Goal: Information Seeking & Learning: Learn about a topic

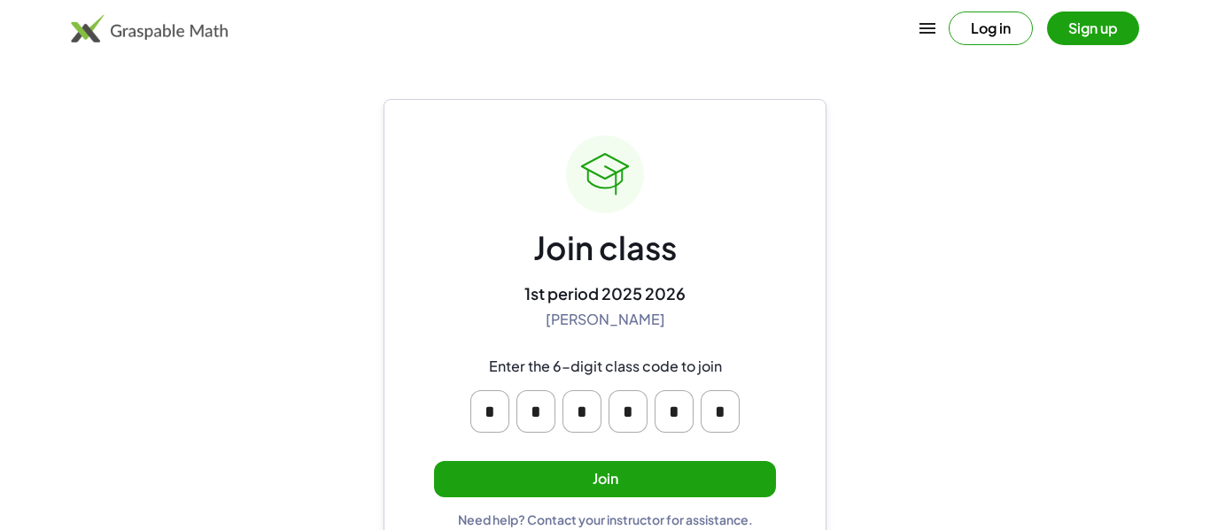
scroll to position [34, 0]
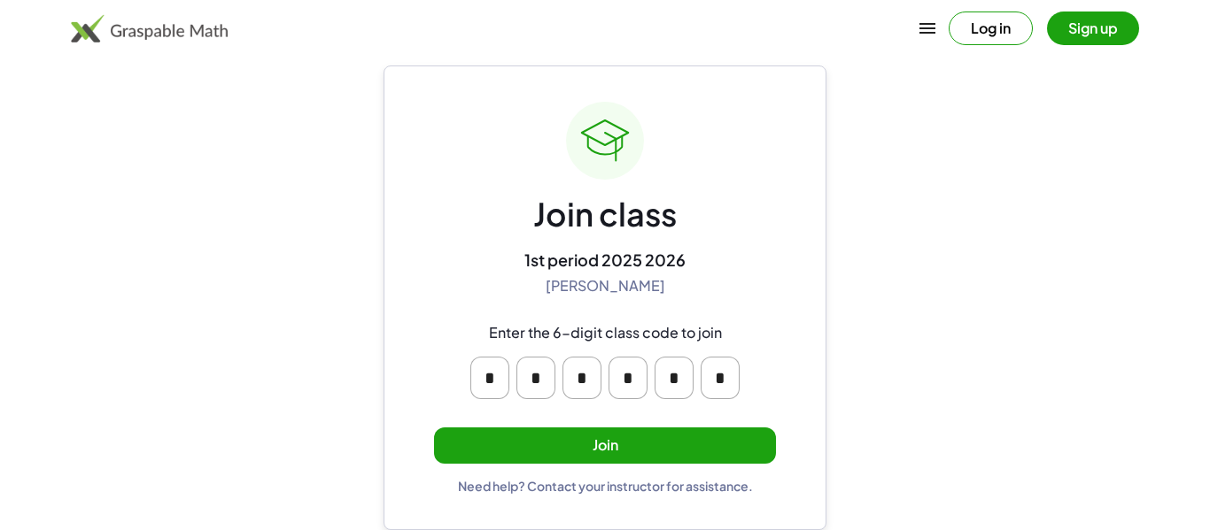
click at [507, 452] on button "Join" at bounding box center [605, 446] width 342 height 36
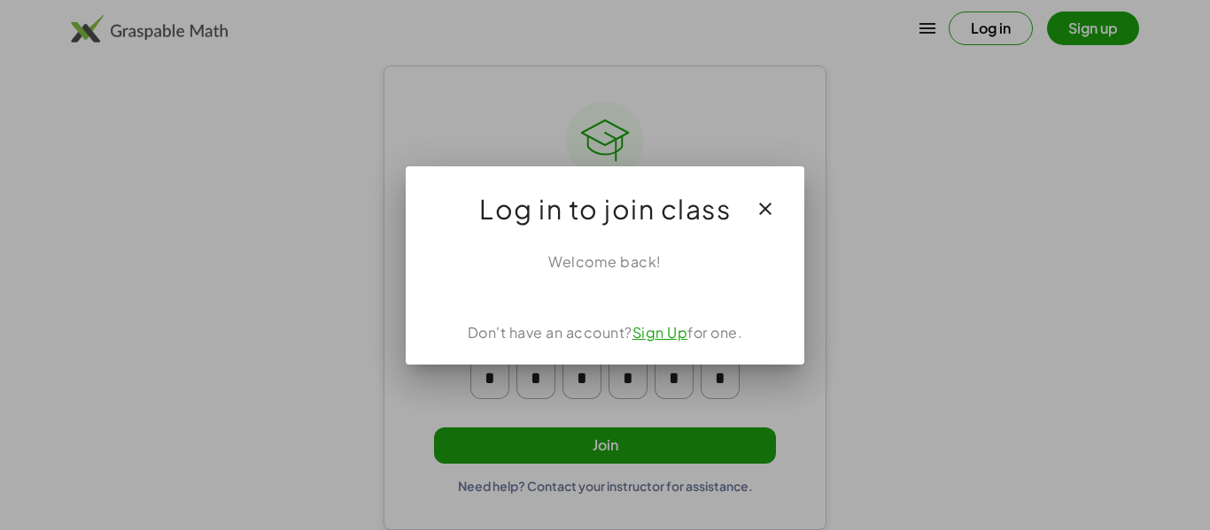
scroll to position [0, 0]
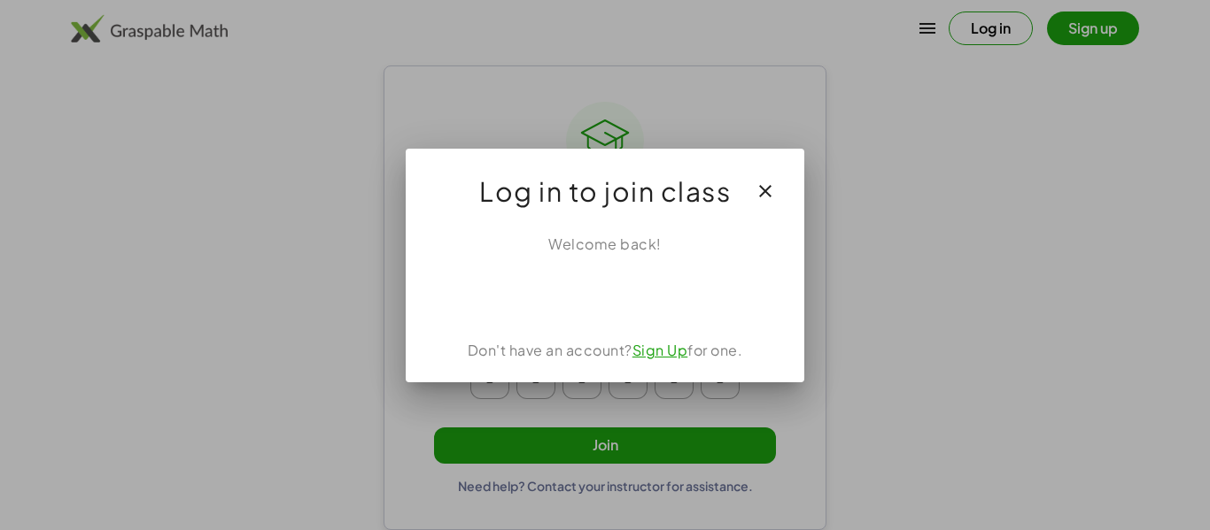
click at [868, 247] on div at bounding box center [605, 265] width 1210 height 530
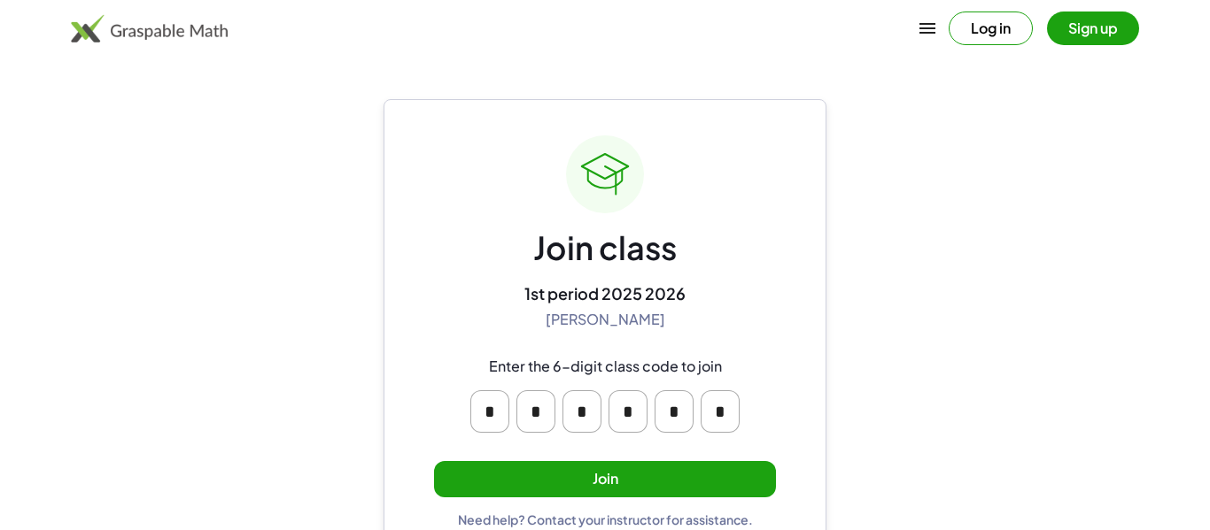
scroll to position [34, 0]
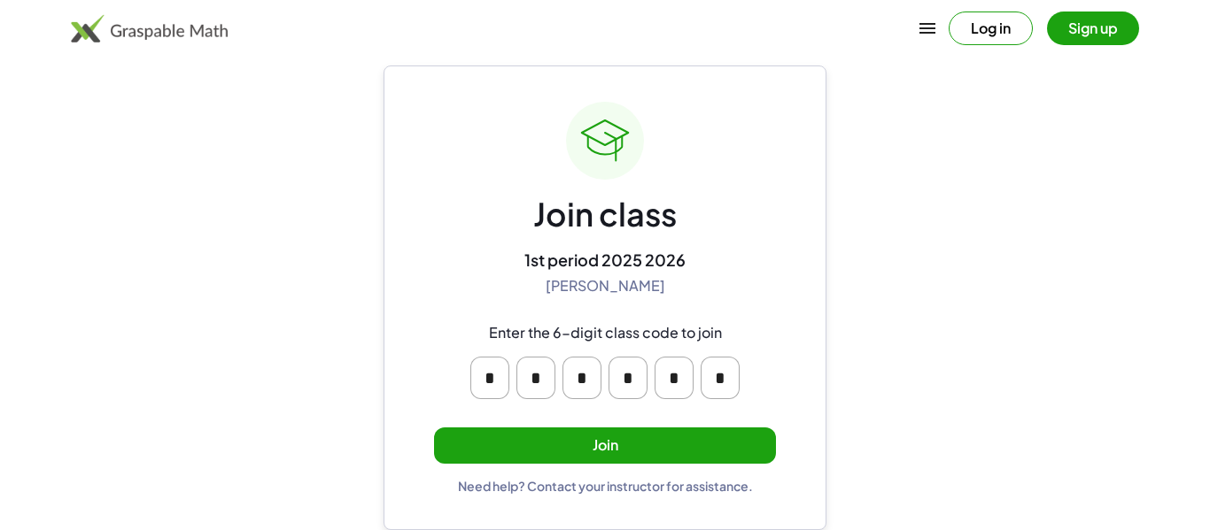
click at [616, 453] on button "Join" at bounding box center [605, 446] width 342 height 36
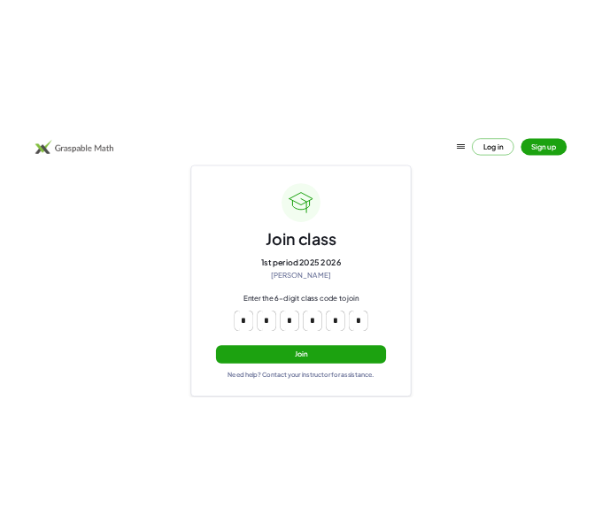
scroll to position [0, 0]
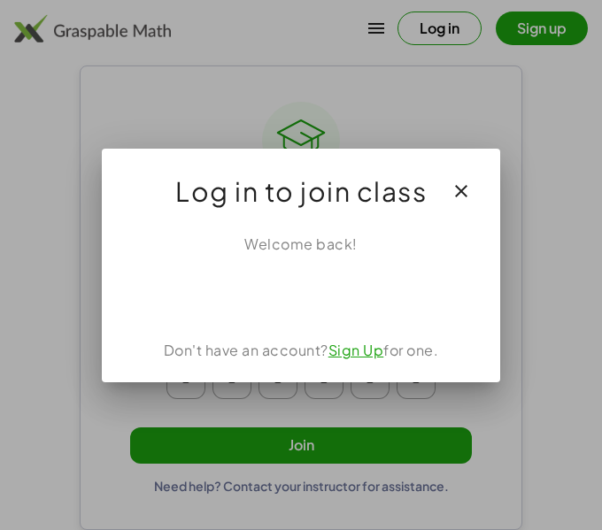
click at [458, 185] on icon "button" at bounding box center [461, 191] width 21 height 21
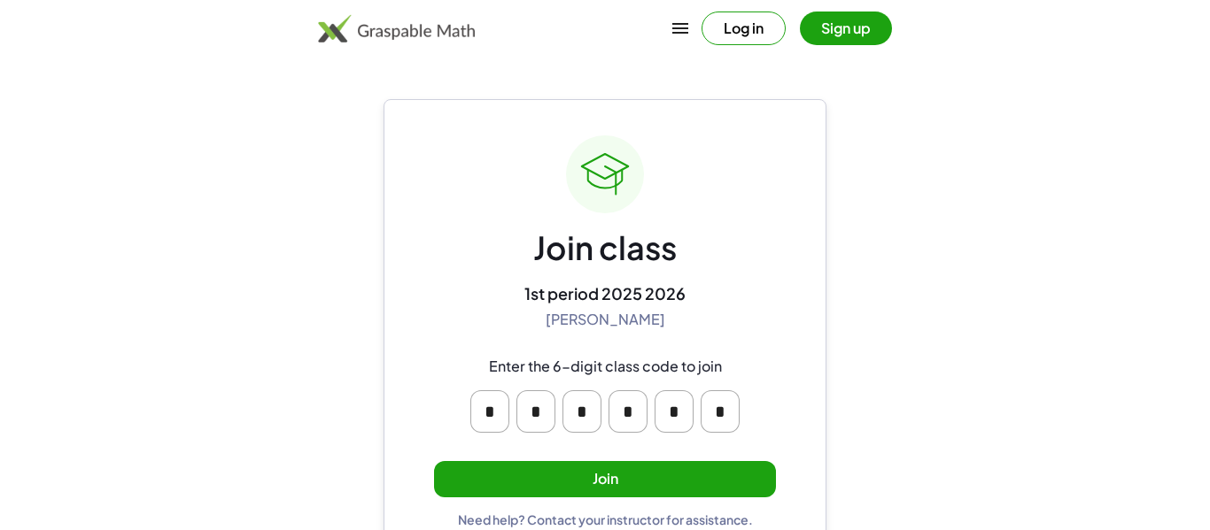
scroll to position [34, 0]
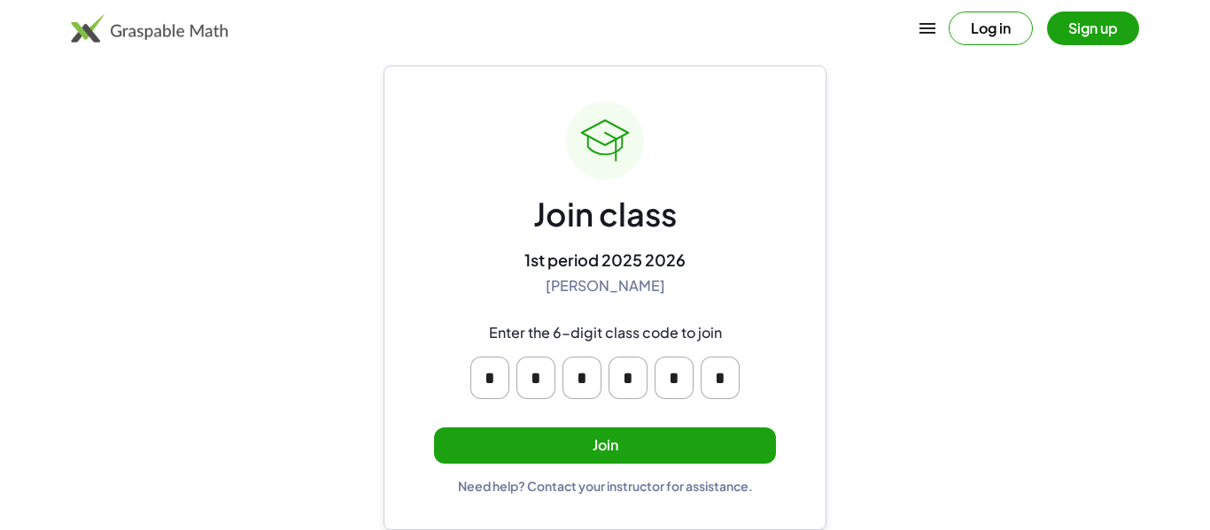
click at [745, 445] on button "Join" at bounding box center [605, 446] width 342 height 36
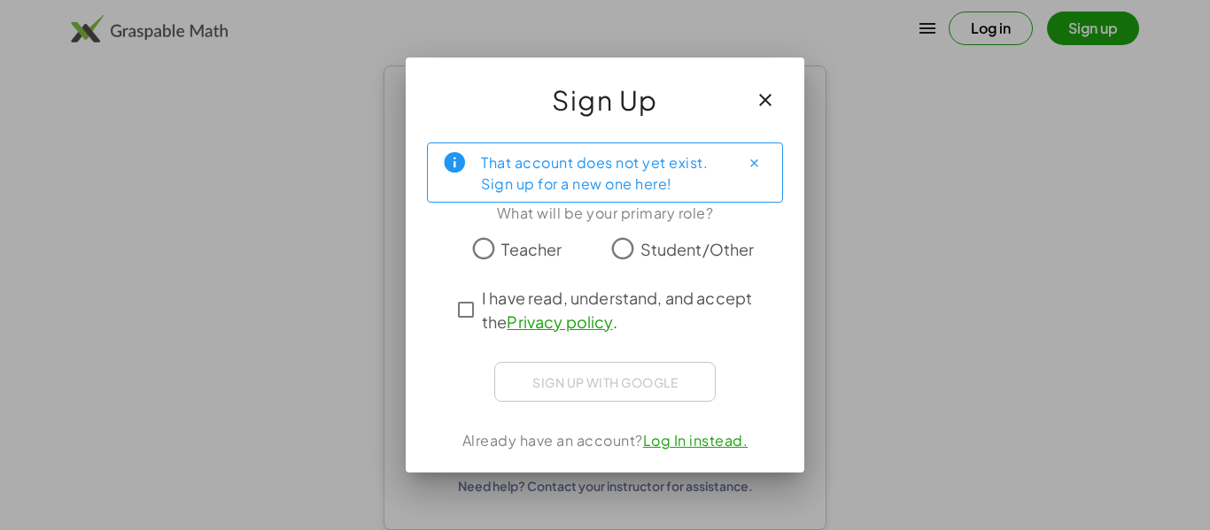
click at [650, 241] on span "Student/Other" at bounding box center [697, 249] width 114 height 24
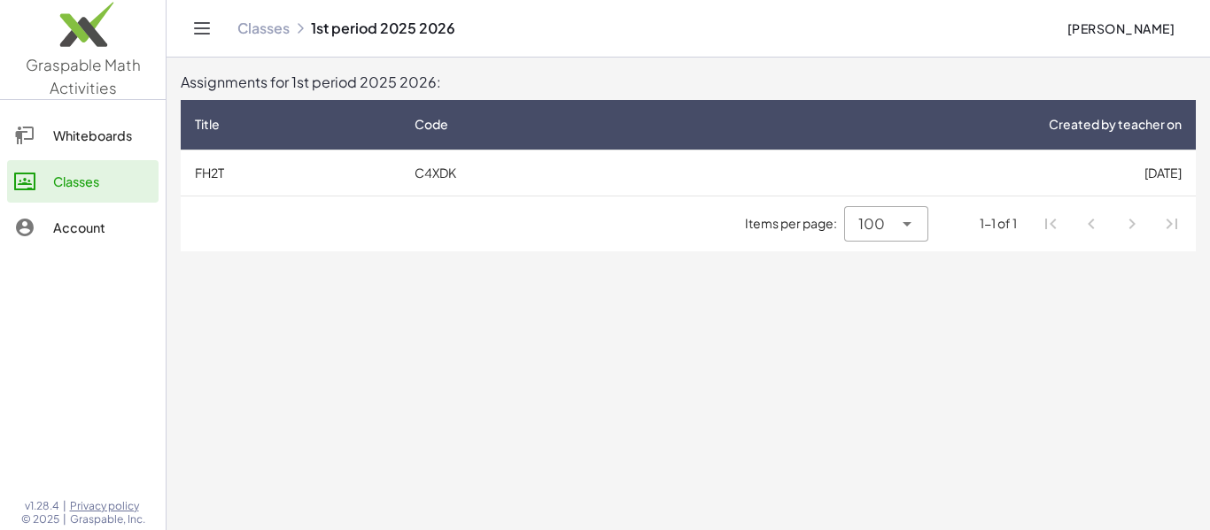
click at [127, 138] on div "Whiteboards" at bounding box center [102, 135] width 98 height 21
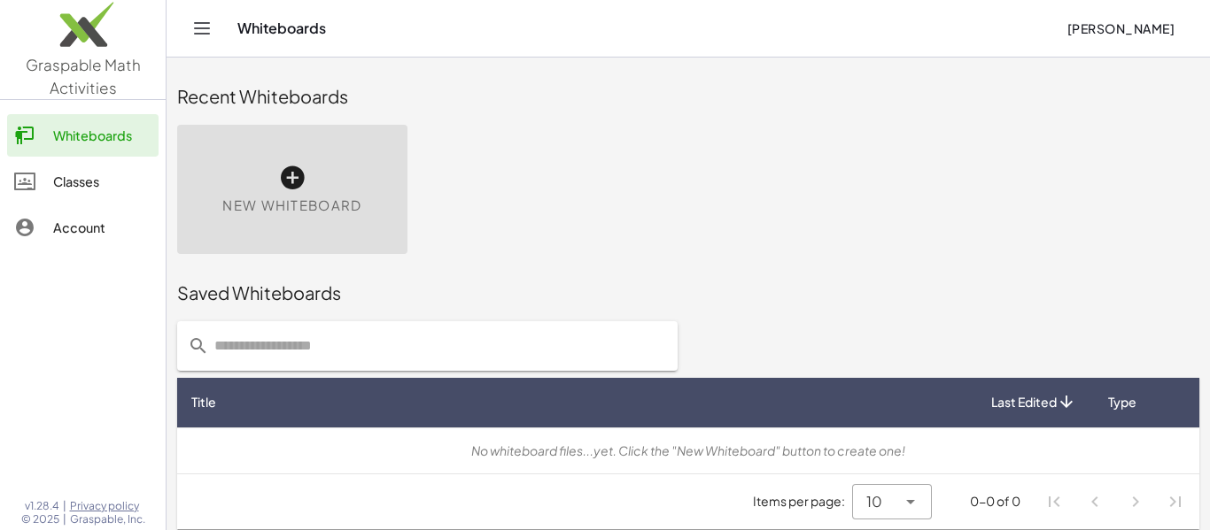
click at [80, 221] on div "Account" at bounding box center [102, 227] width 98 height 21
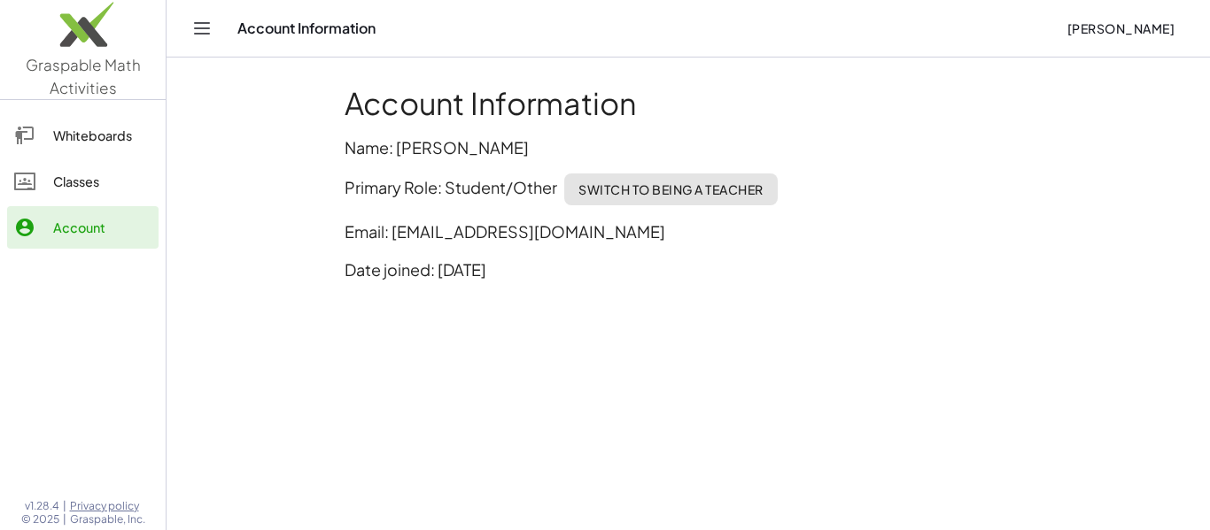
click at [75, 176] on div "Classes" at bounding box center [102, 181] width 98 height 21
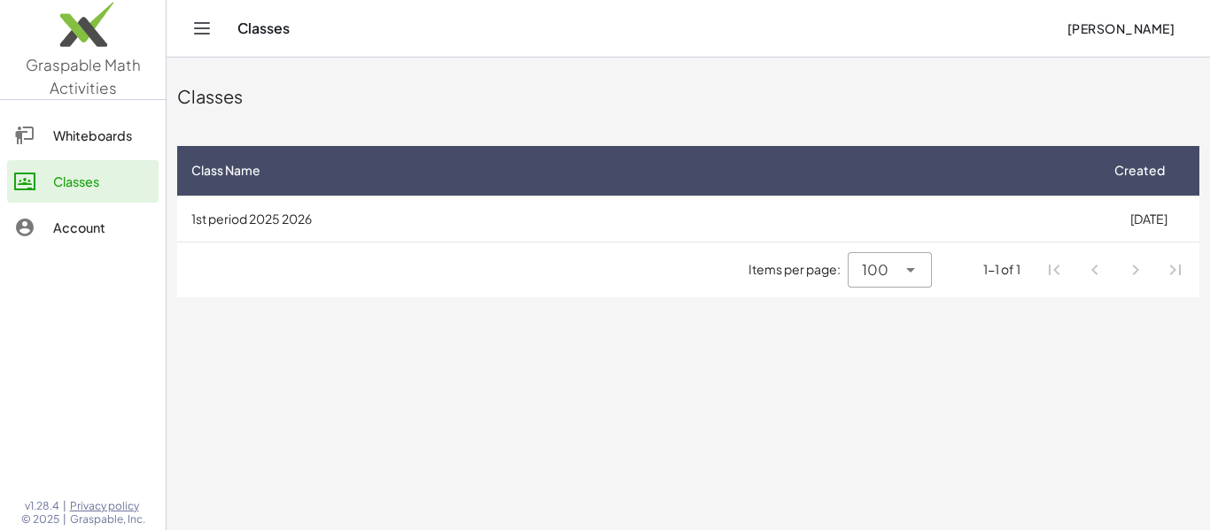
click at [403, 229] on td "1st period 2025 2026" at bounding box center [637, 219] width 920 height 46
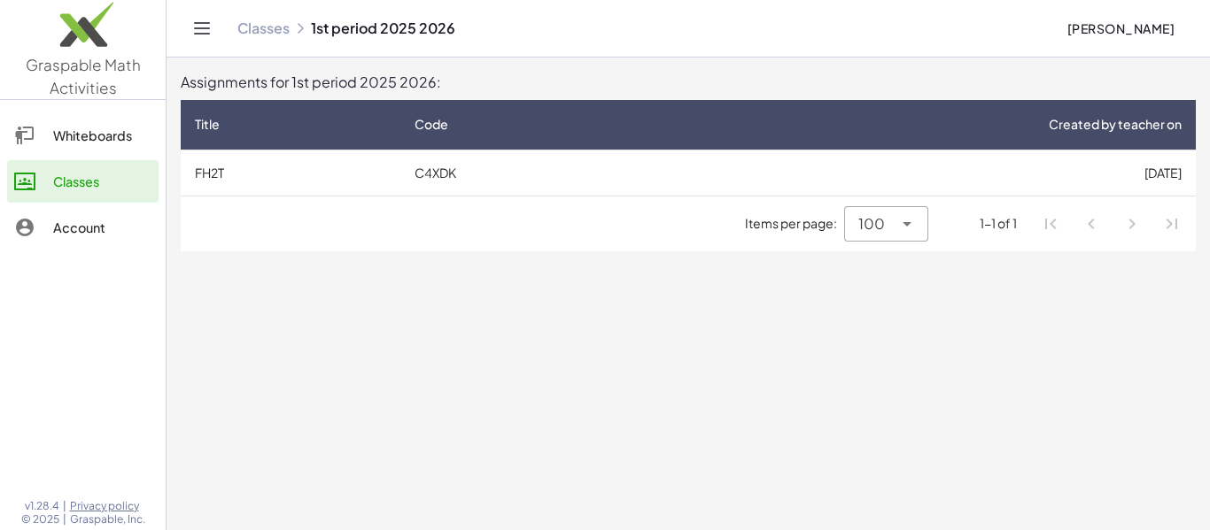
click at [406, 183] on td "C4XDK" at bounding box center [523, 173] width 246 height 46
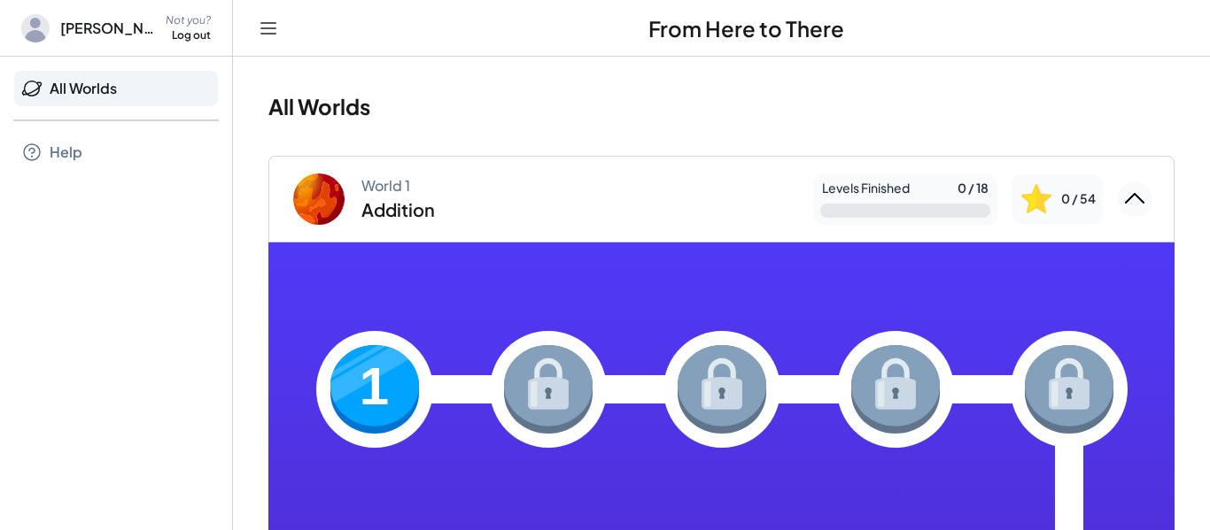
click at [398, 384] on img at bounding box center [374, 389] width 89 height 89
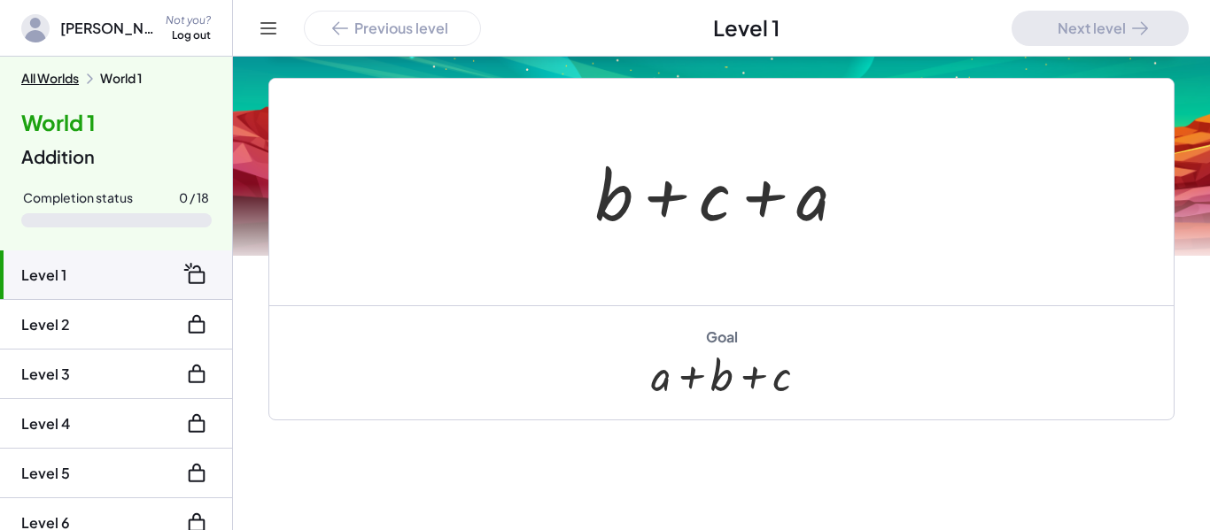
scroll to position [375, 0]
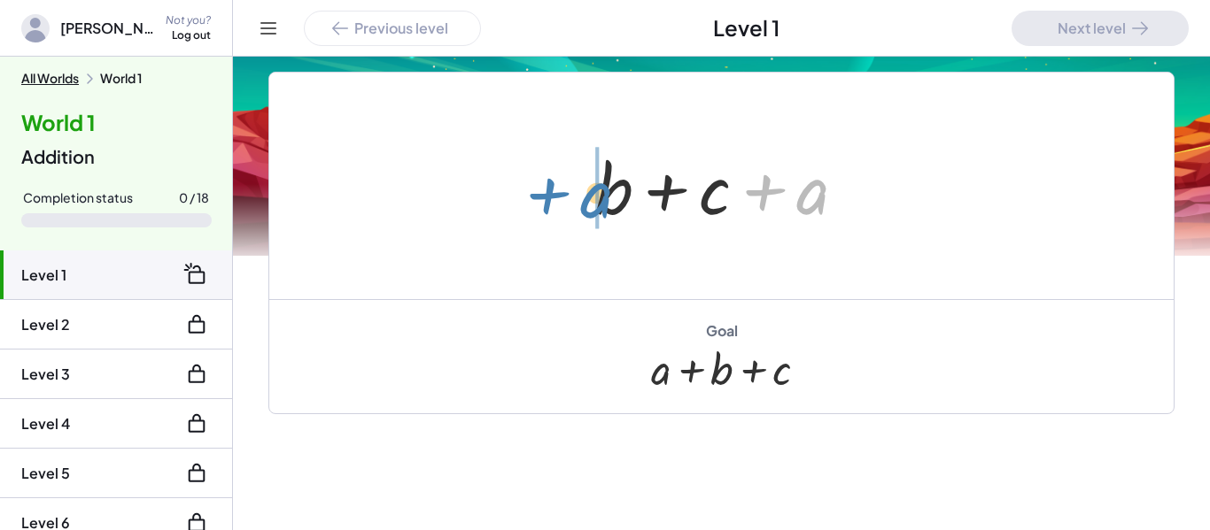
drag, startPoint x: 811, startPoint y: 205, endPoint x: 581, endPoint y: 206, distance: 230.3
click at [581, 206] on div "+ a + b + c + a" at bounding box center [721, 186] width 305 height 100
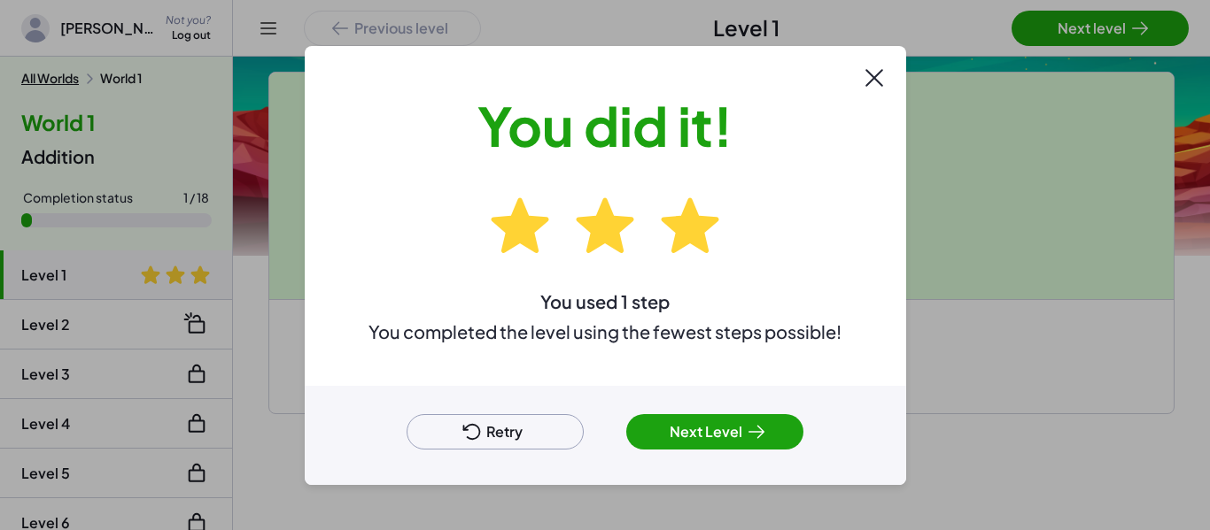
click at [714, 437] on button "Next Level" at bounding box center [714, 431] width 177 height 35
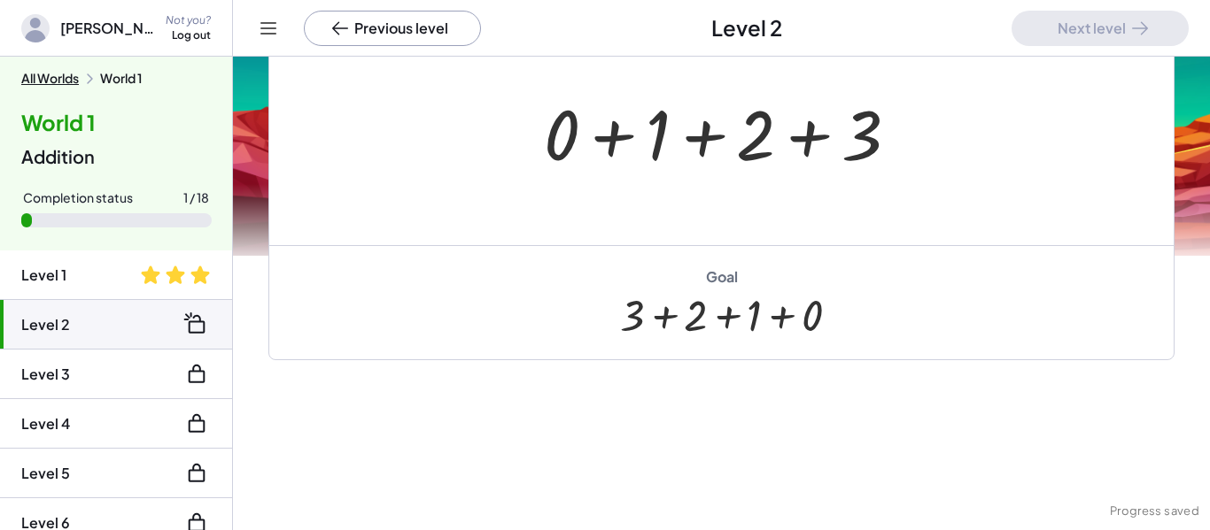
scroll to position [328, 0]
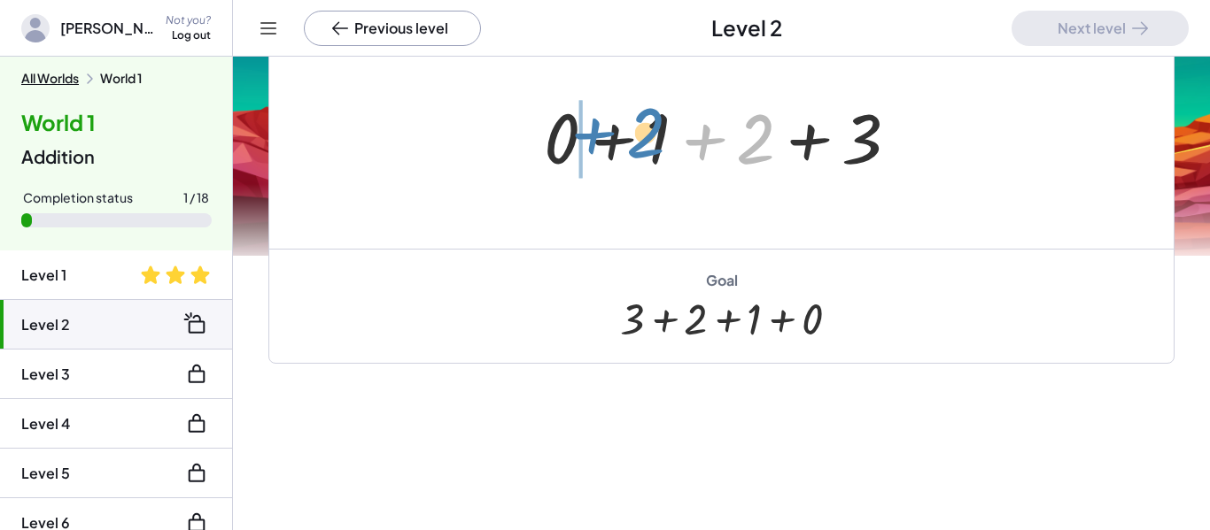
drag, startPoint x: 747, startPoint y: 143, endPoint x: 632, endPoint y: 137, distance: 114.4
click at [632, 137] on div at bounding box center [728, 135] width 386 height 91
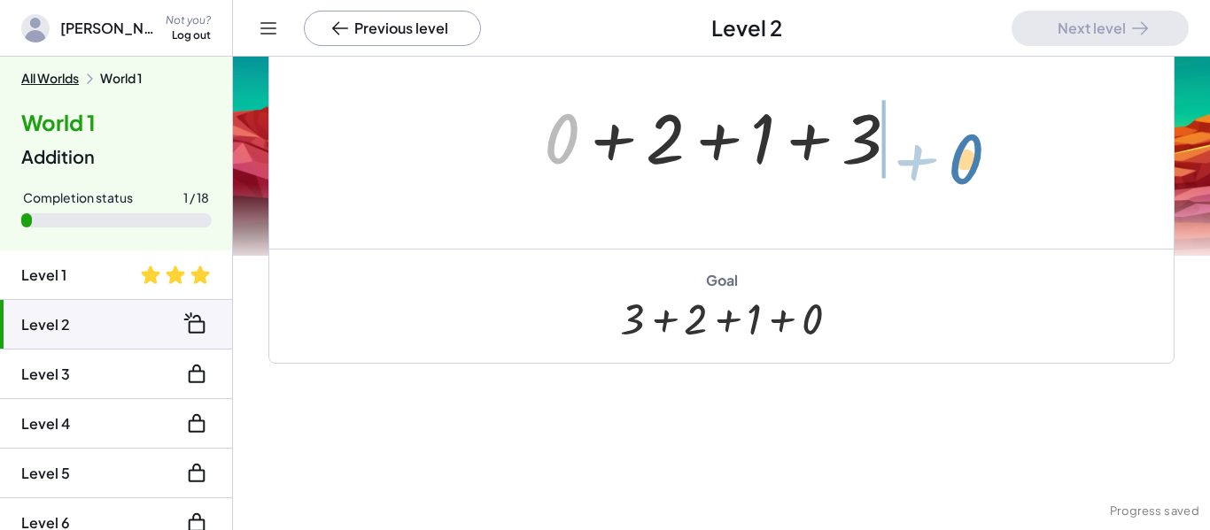
drag, startPoint x: 569, startPoint y: 145, endPoint x: 969, endPoint y: 163, distance: 400.7
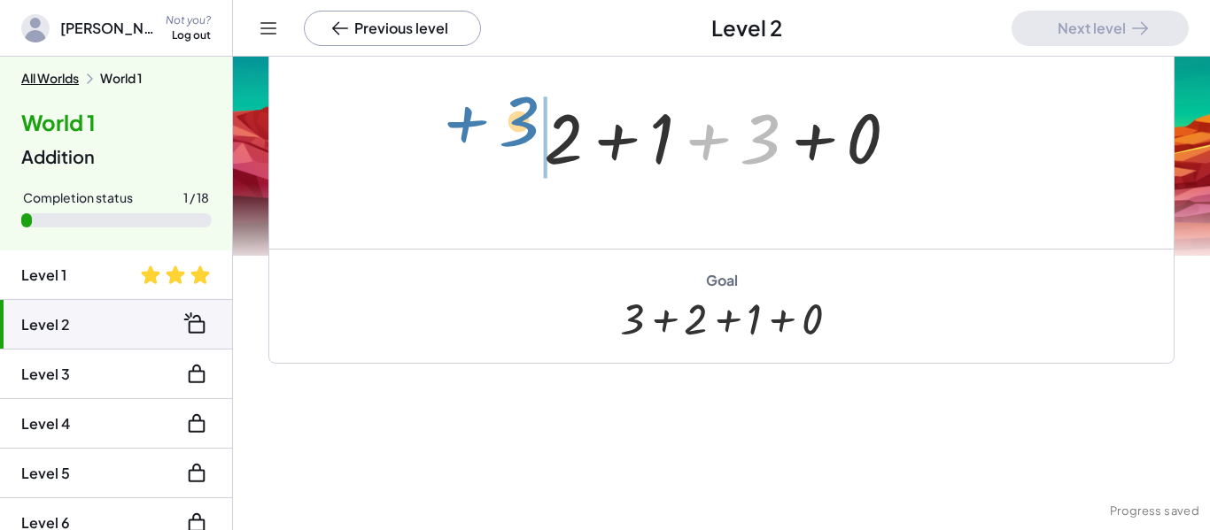
drag, startPoint x: 754, startPoint y: 149, endPoint x: 498, endPoint y: 135, distance: 257.2
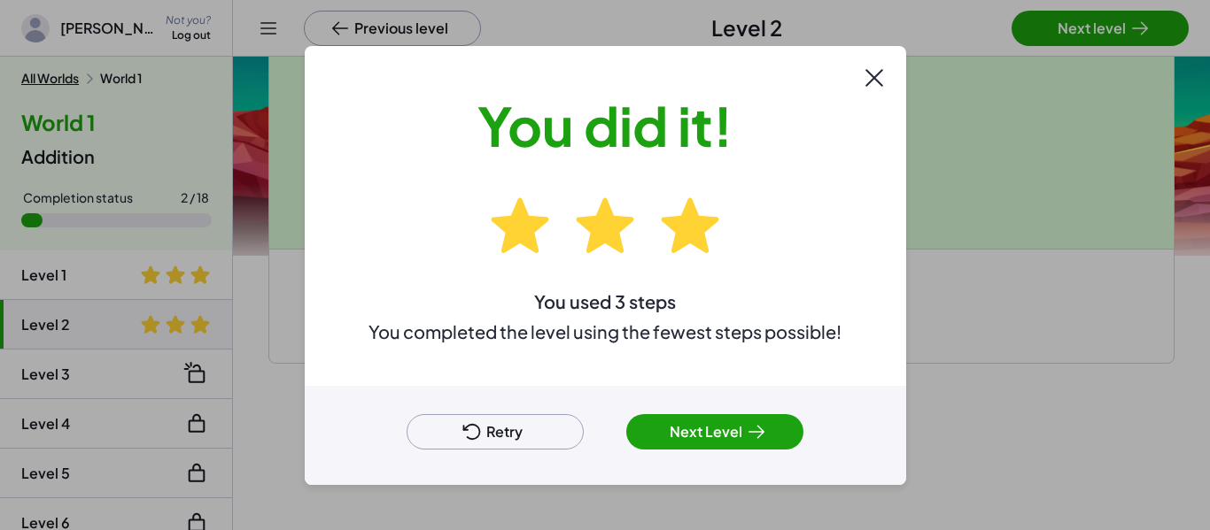
click at [736, 422] on button "Next Level" at bounding box center [714, 431] width 177 height 35
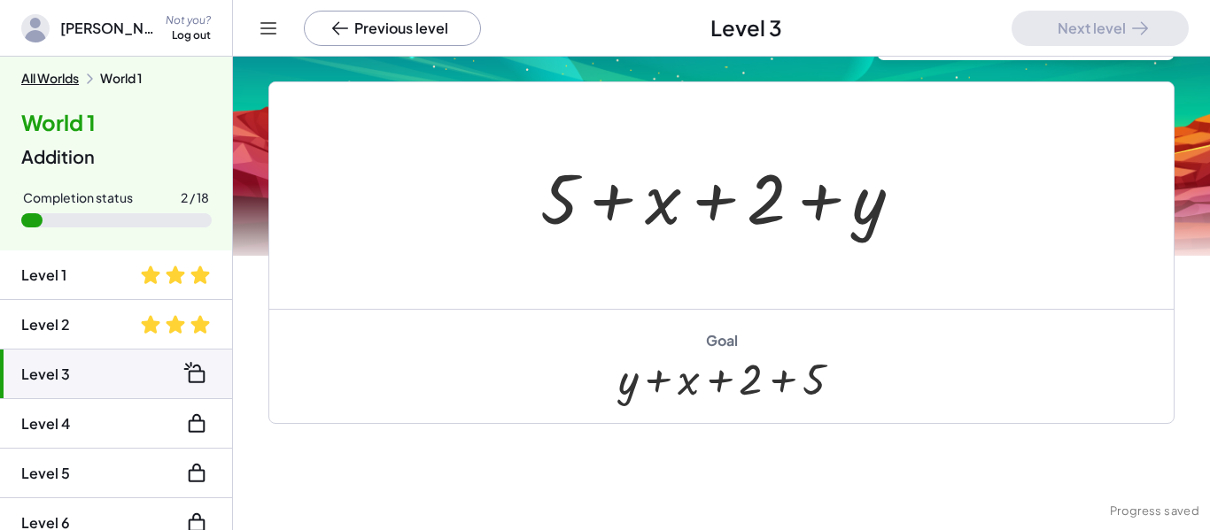
scroll to position [135, 0]
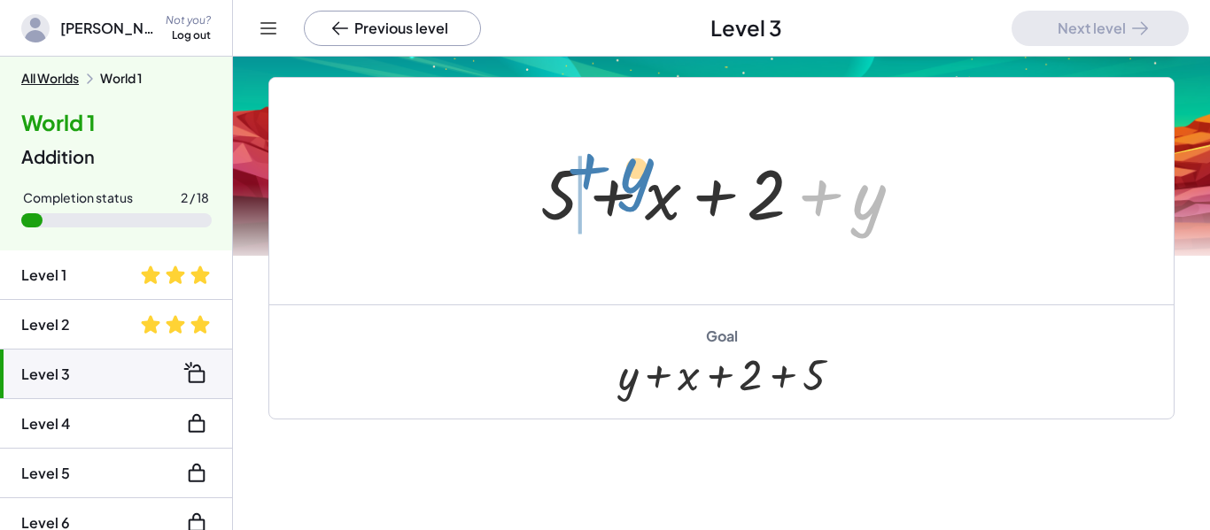
drag, startPoint x: 866, startPoint y: 212, endPoint x: 631, endPoint y: 189, distance: 235.8
click at [631, 189] on div at bounding box center [728, 191] width 394 height 91
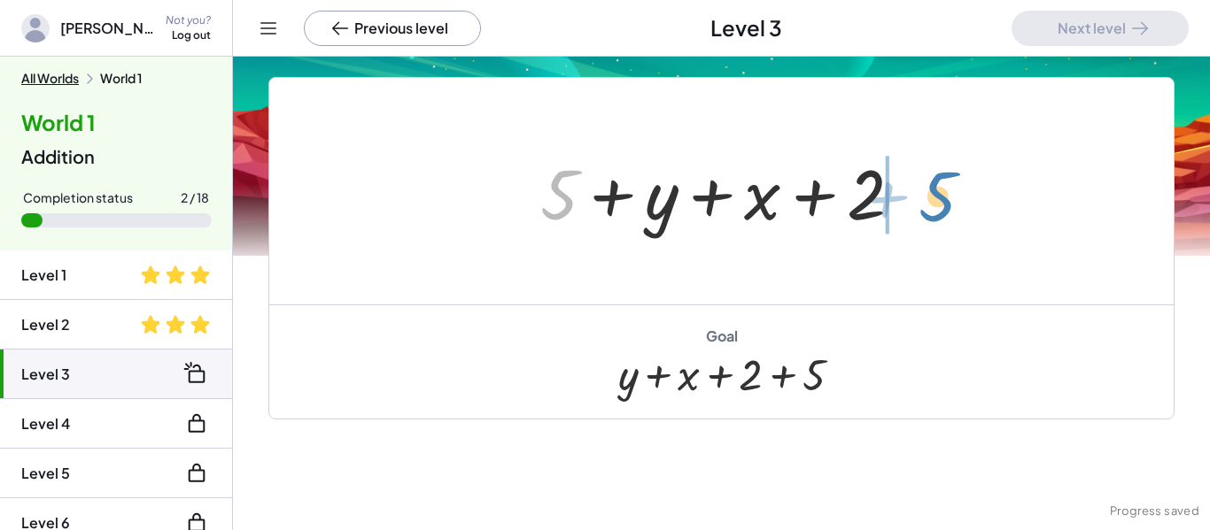
drag, startPoint x: 566, startPoint y: 189, endPoint x: 940, endPoint y: 189, distance: 373.7
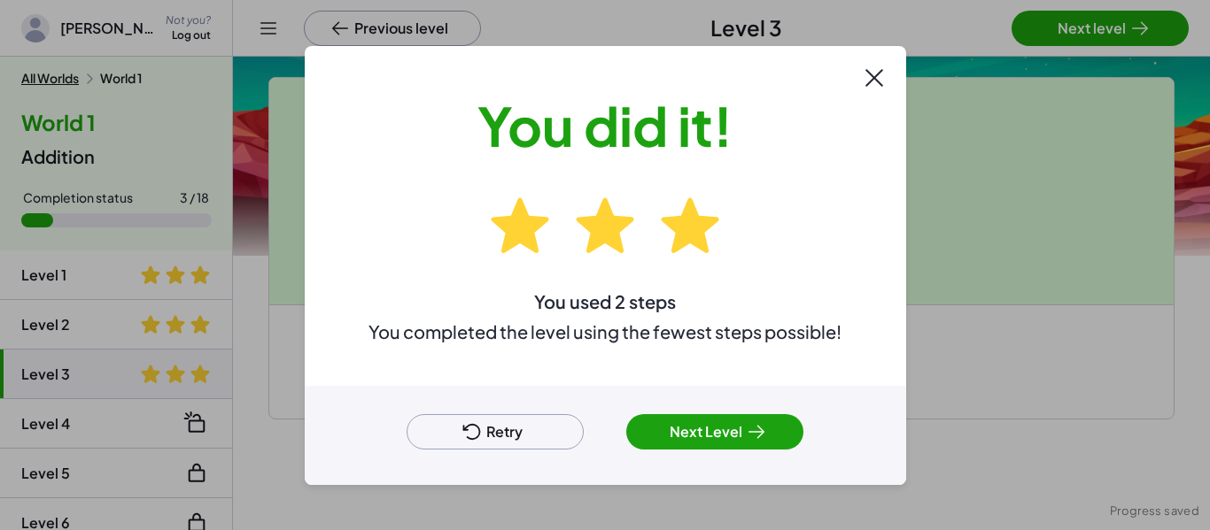
click at [730, 449] on div "Retry Next Level" at bounding box center [605, 435] width 601 height 99
click at [719, 440] on button "Next Level" at bounding box center [714, 431] width 177 height 35
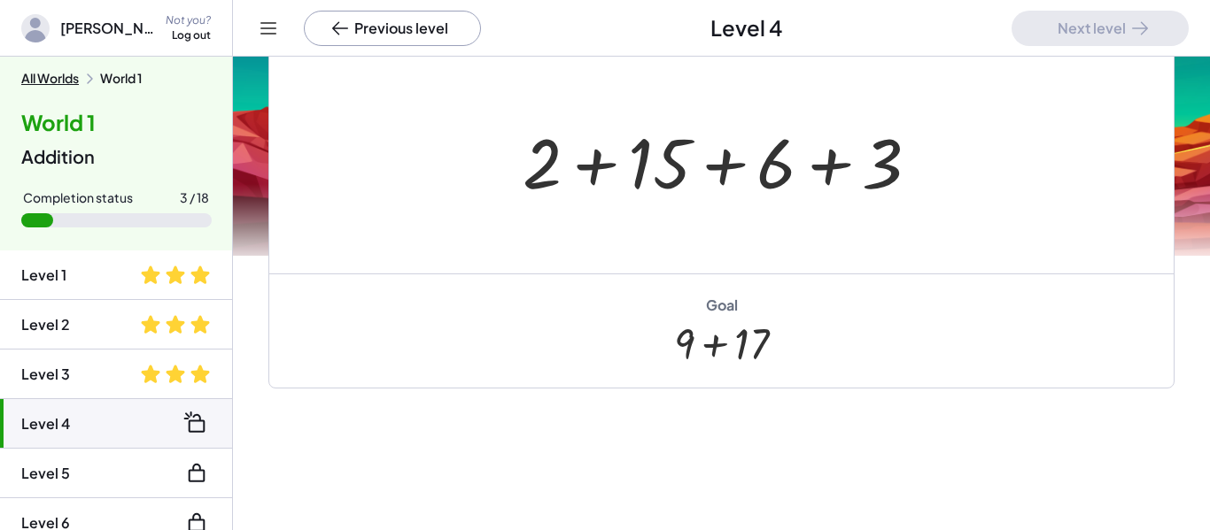
scroll to position [429, 0]
click at [588, 164] on div at bounding box center [728, 162] width 429 height 91
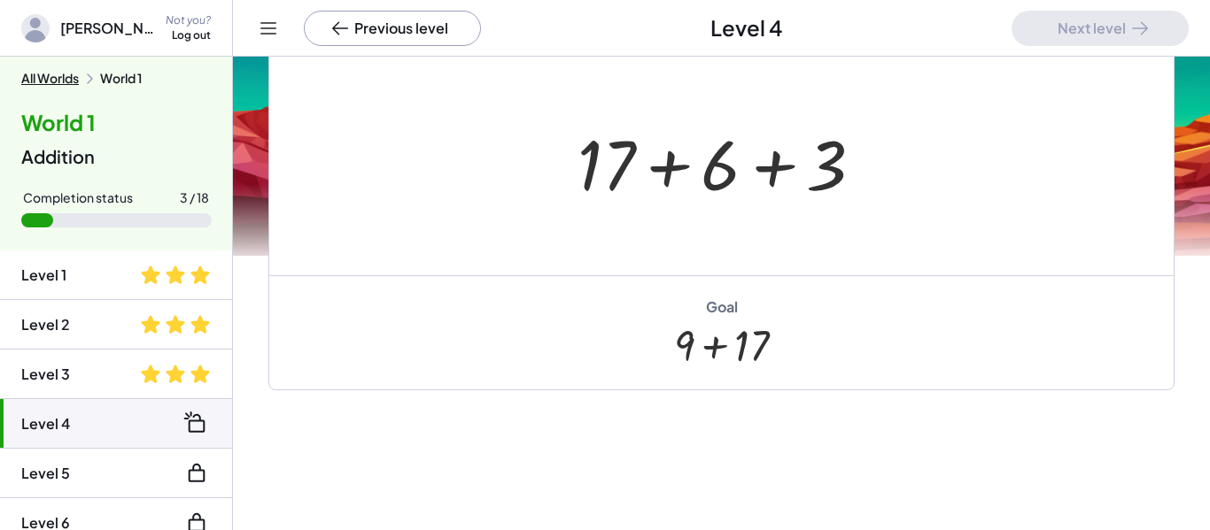
click at [782, 169] on div at bounding box center [728, 162] width 318 height 91
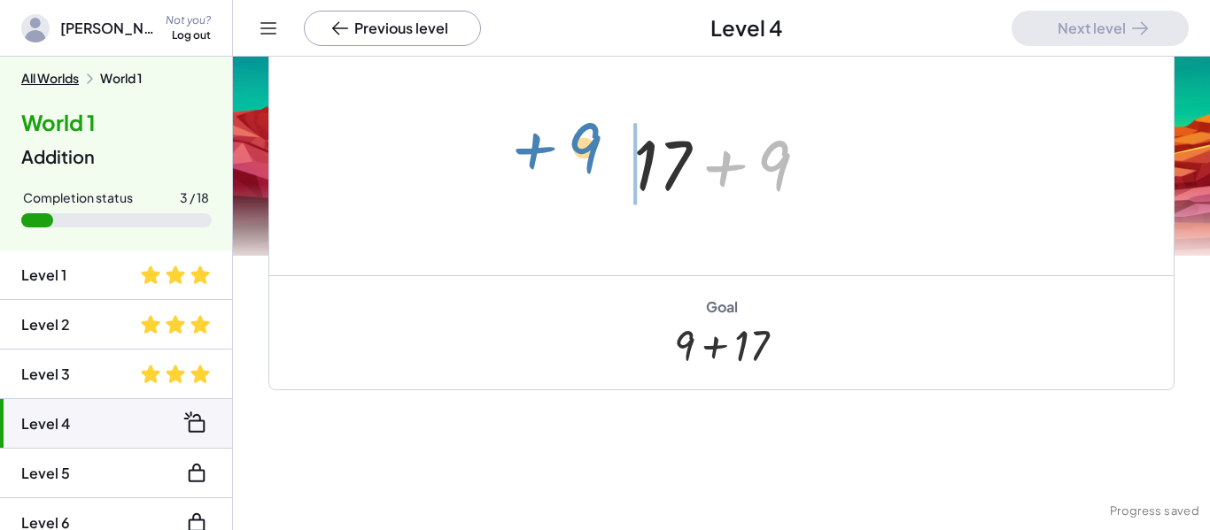
drag, startPoint x: 786, startPoint y: 169, endPoint x: 595, endPoint y: 151, distance: 192.1
click at [595, 151] on div "+ 2 + 15 + 6 + 3 + 17 + 6 + 3 + 9 + + 17 9" at bounding box center [721, 162] width 904 height 227
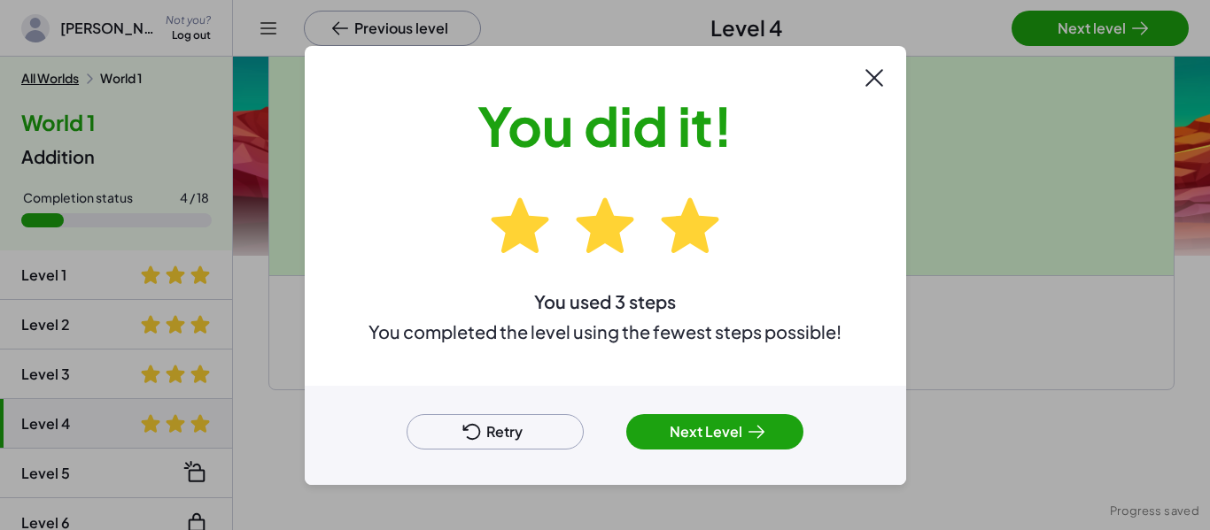
click at [684, 445] on button "Next Level" at bounding box center [714, 431] width 177 height 35
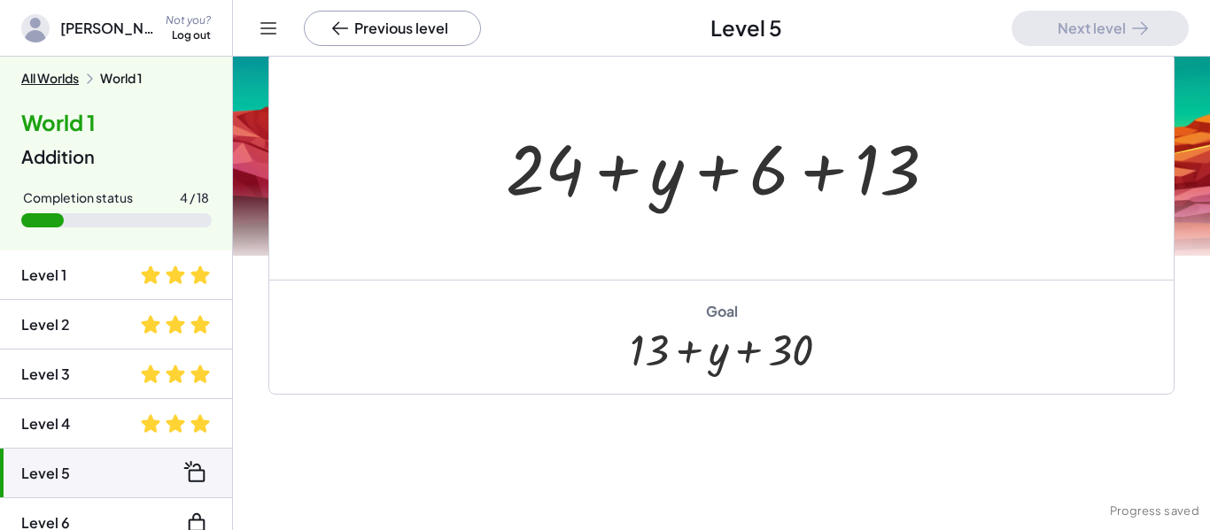
scroll to position [290, 0]
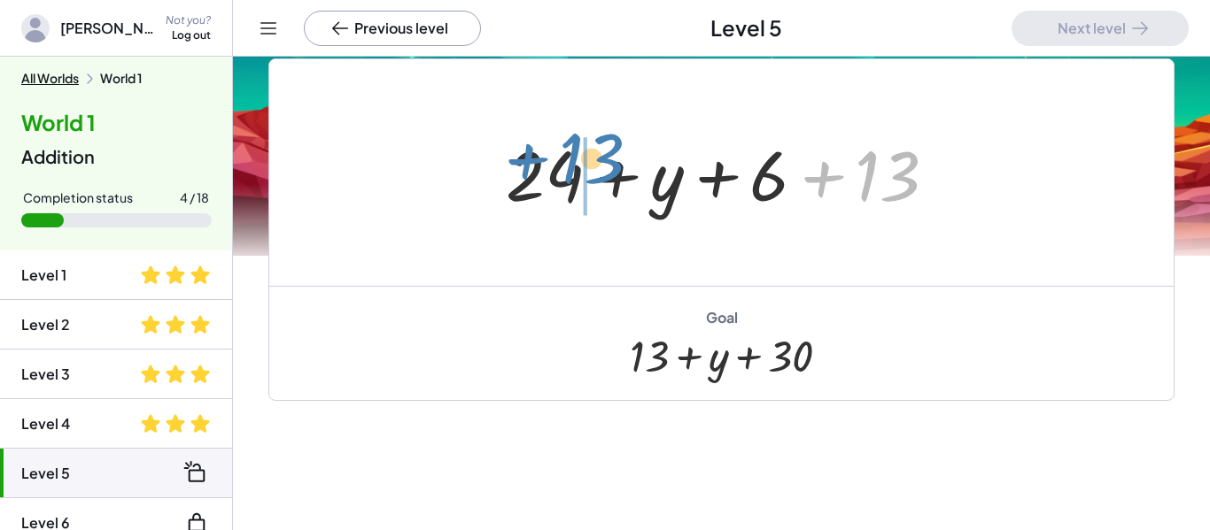
drag, startPoint x: 871, startPoint y: 193, endPoint x: 576, endPoint y: 176, distance: 296.3
click at [576, 176] on div at bounding box center [728, 173] width 462 height 91
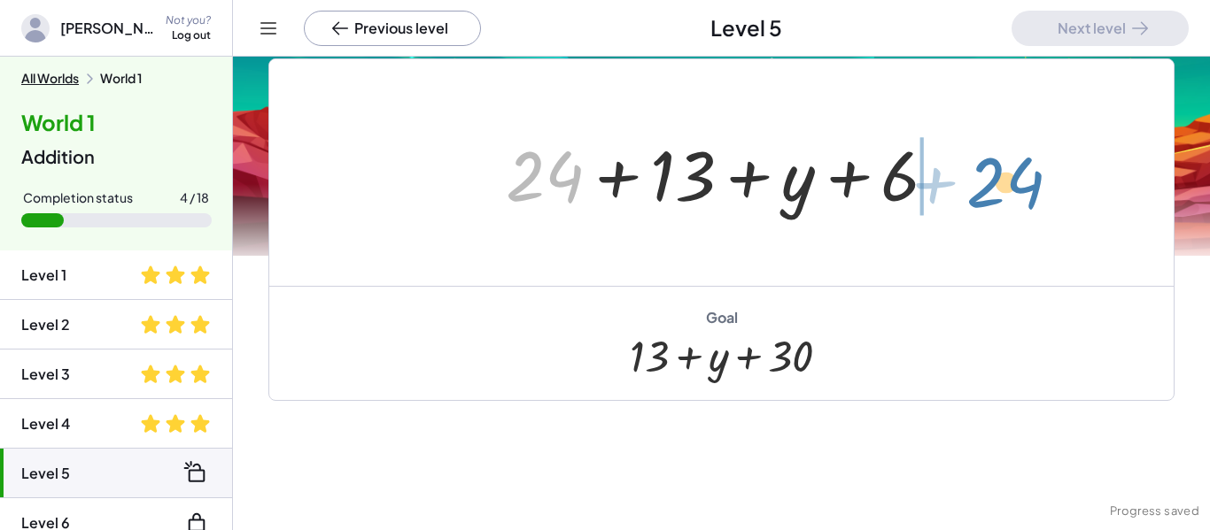
drag, startPoint x: 536, startPoint y: 172, endPoint x: 997, endPoint y: 176, distance: 461.4
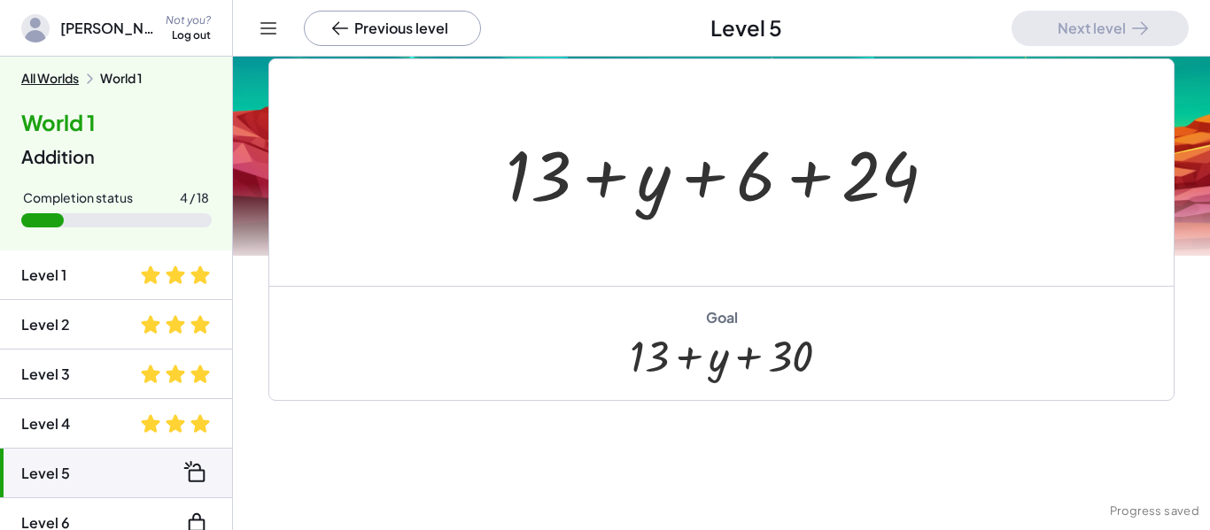
click at [817, 185] on div at bounding box center [728, 173] width 462 height 91
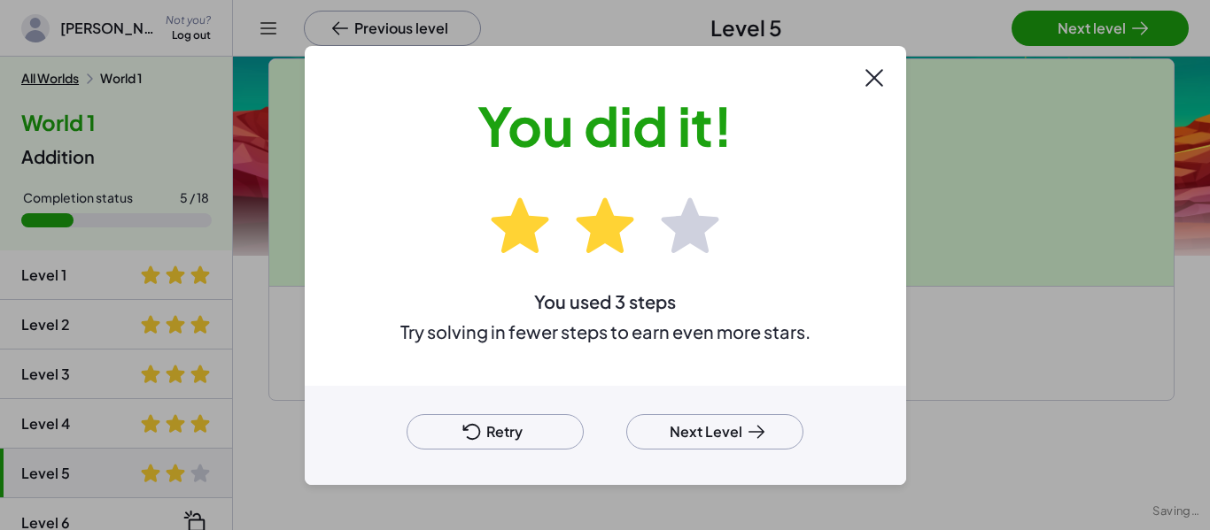
click at [530, 432] on button "Retry" at bounding box center [494, 431] width 177 height 35
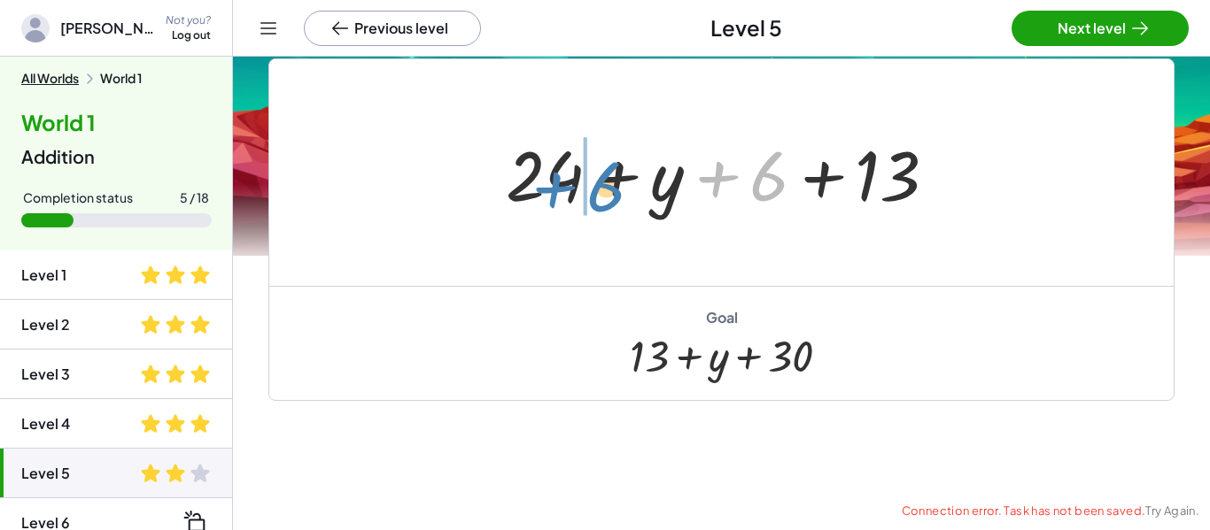
drag, startPoint x: 745, startPoint y: 188, endPoint x: 581, endPoint y: 198, distance: 164.2
click at [581, 198] on div at bounding box center [728, 173] width 462 height 91
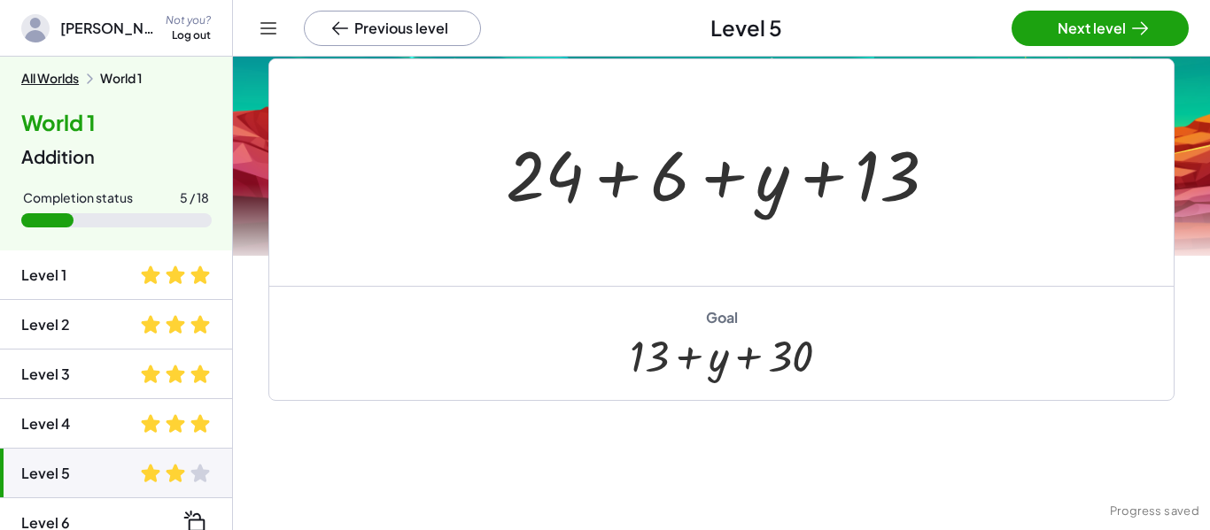
click at [609, 177] on div at bounding box center [728, 173] width 462 height 91
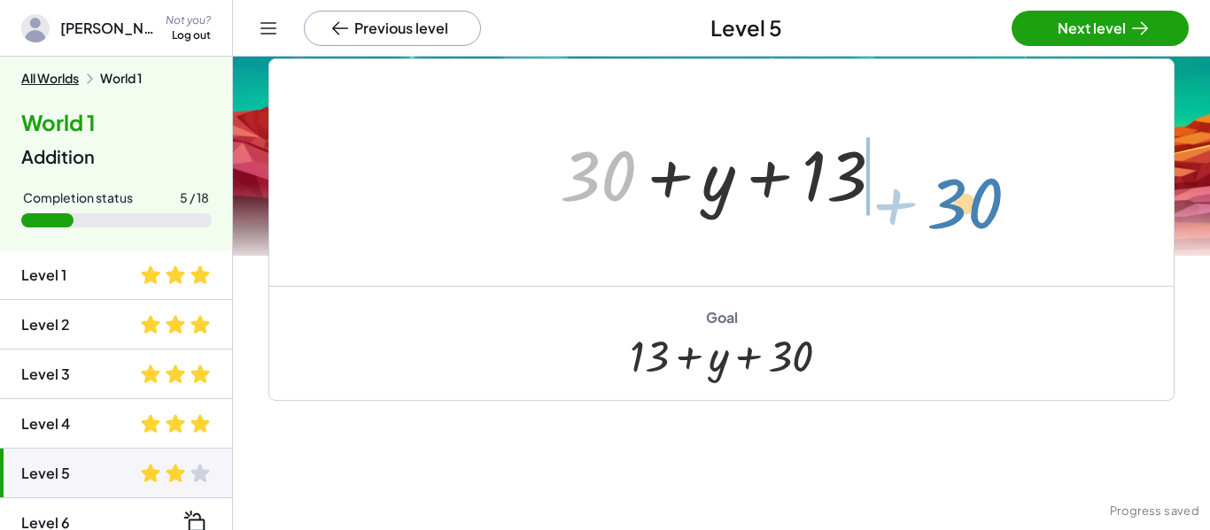
drag, startPoint x: 599, startPoint y: 179, endPoint x: 965, endPoint y: 205, distance: 367.6
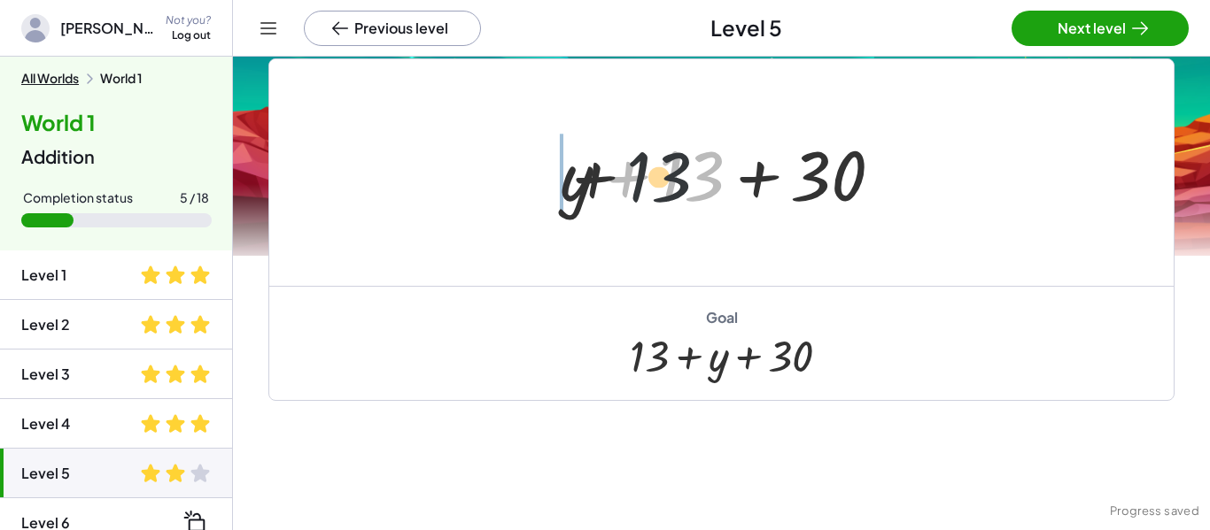
drag, startPoint x: 702, startPoint y: 167, endPoint x: 442, endPoint y: 173, distance: 260.4
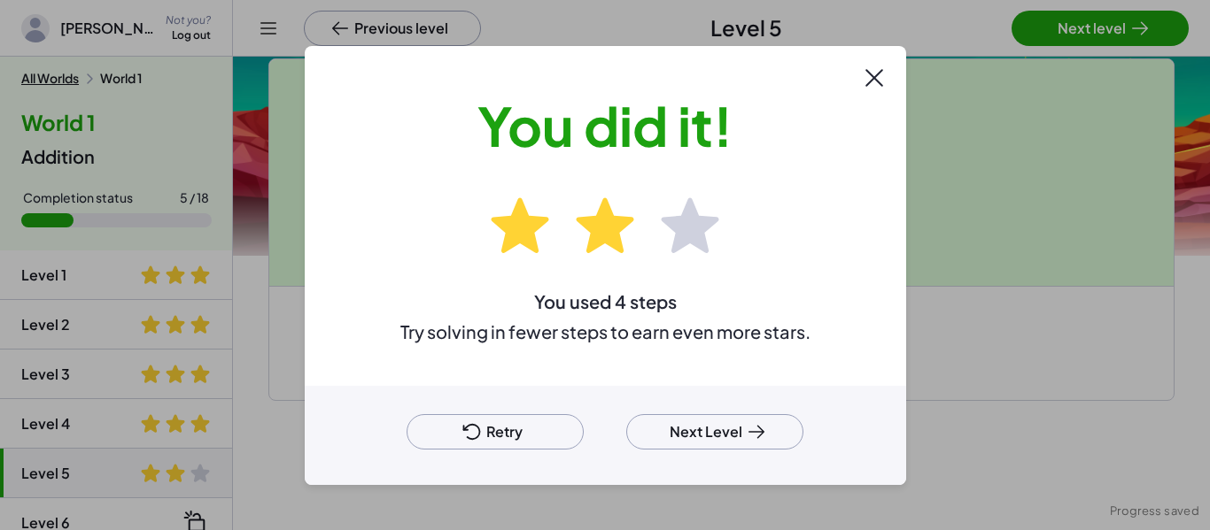
click at [538, 434] on button "Retry" at bounding box center [494, 431] width 177 height 35
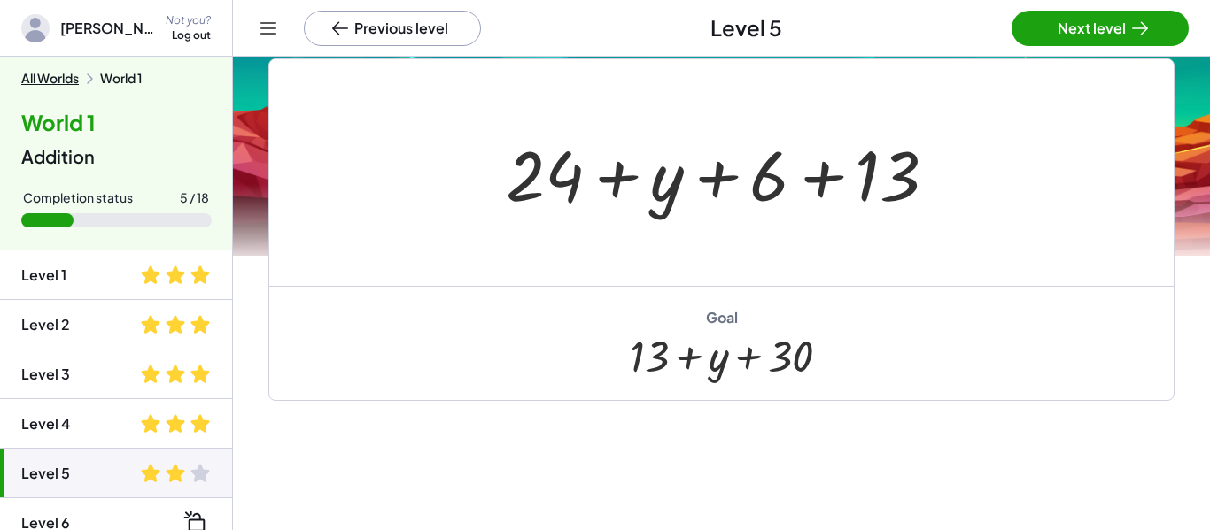
click at [576, 191] on div at bounding box center [728, 173] width 462 height 91
click at [669, 197] on div at bounding box center [728, 173] width 462 height 91
drag, startPoint x: 663, startPoint y: 204, endPoint x: 811, endPoint y: 205, distance: 147.9
click at [811, 205] on div at bounding box center [728, 173] width 462 height 91
click at [577, 183] on div at bounding box center [728, 173] width 462 height 91
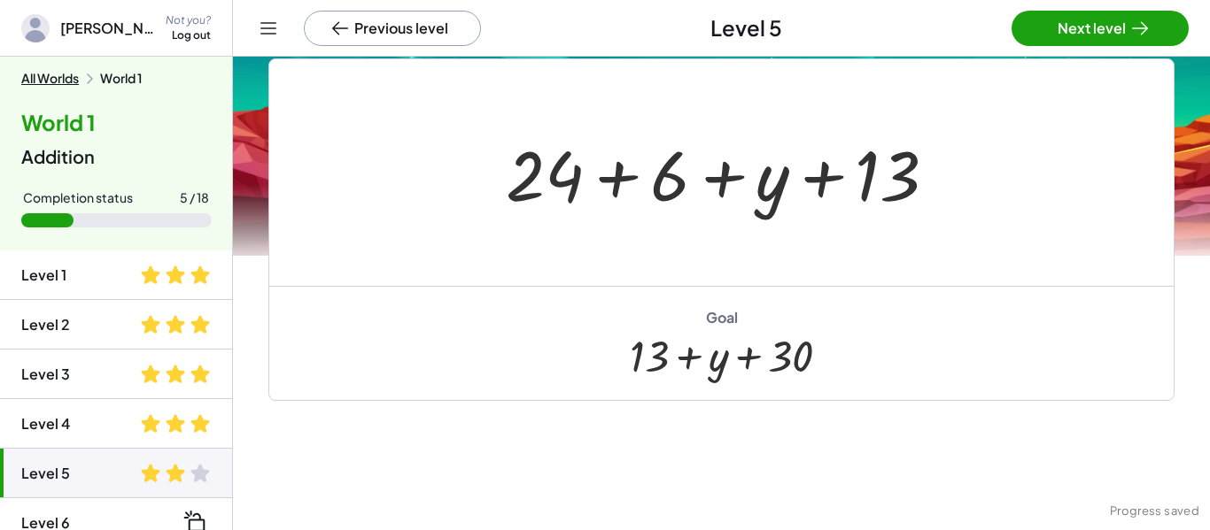
click at [621, 191] on div at bounding box center [728, 173] width 462 height 91
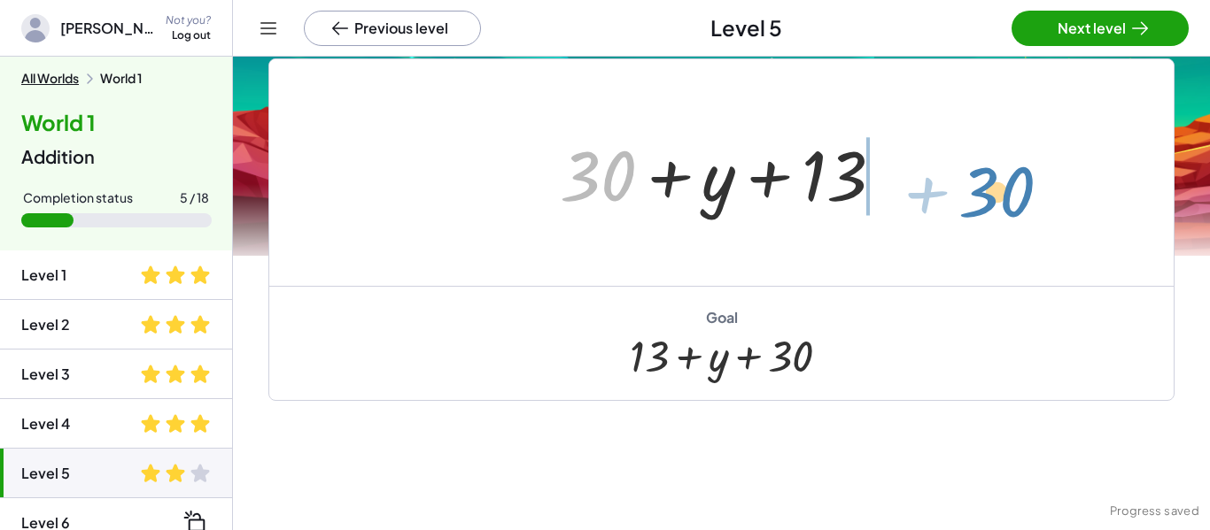
drag, startPoint x: 558, startPoint y: 186, endPoint x: 901, endPoint y: 190, distance: 342.7
click at [901, 190] on div at bounding box center [728, 173] width 355 height 91
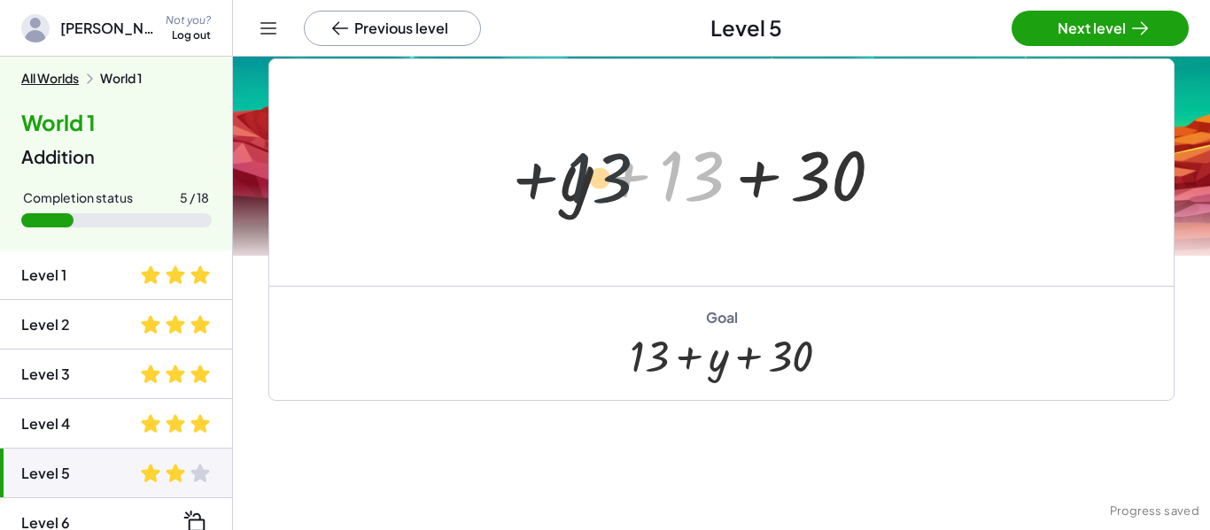
drag, startPoint x: 702, startPoint y: 176, endPoint x: 580, endPoint y: 181, distance: 122.3
click at [580, 181] on div at bounding box center [728, 173] width 355 height 91
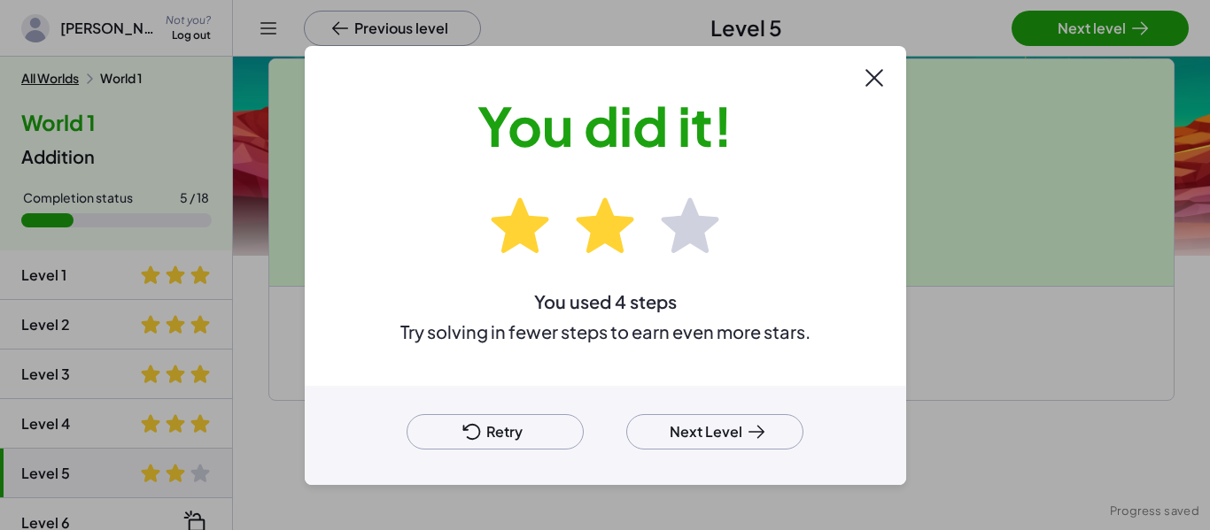
click at [501, 423] on button "Retry" at bounding box center [494, 431] width 177 height 35
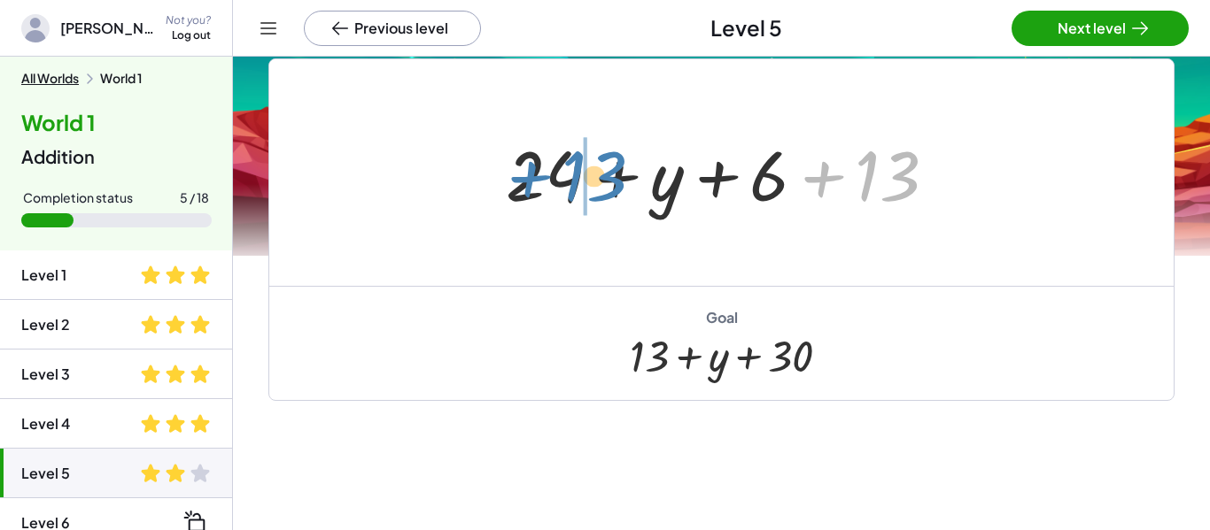
drag, startPoint x: 874, startPoint y: 197, endPoint x: 581, endPoint y: 197, distance: 293.1
click at [581, 197] on div at bounding box center [728, 173] width 462 height 91
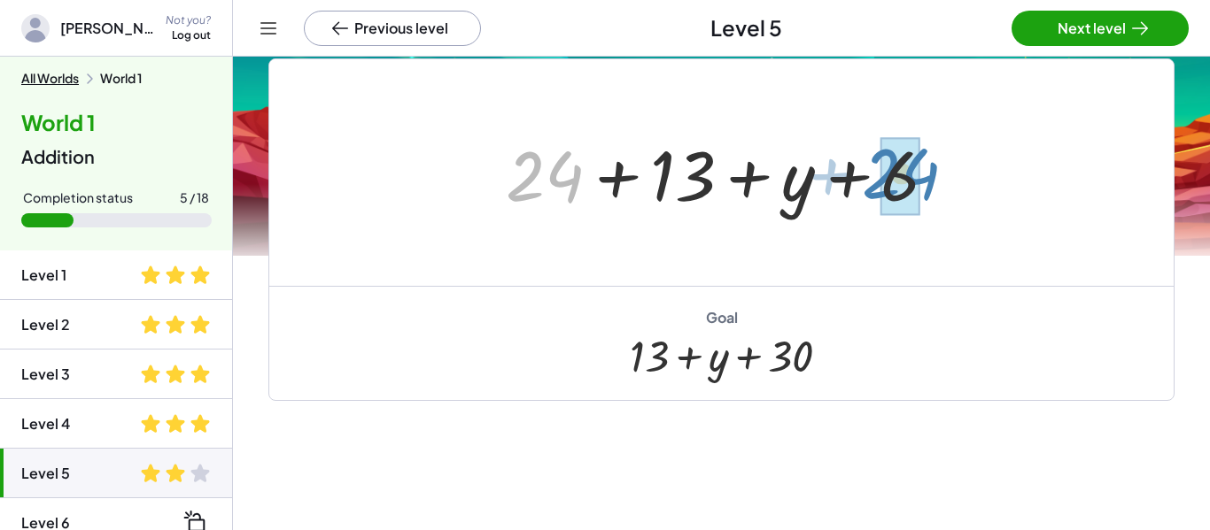
drag, startPoint x: 553, startPoint y: 182, endPoint x: 909, endPoint y: 179, distance: 356.0
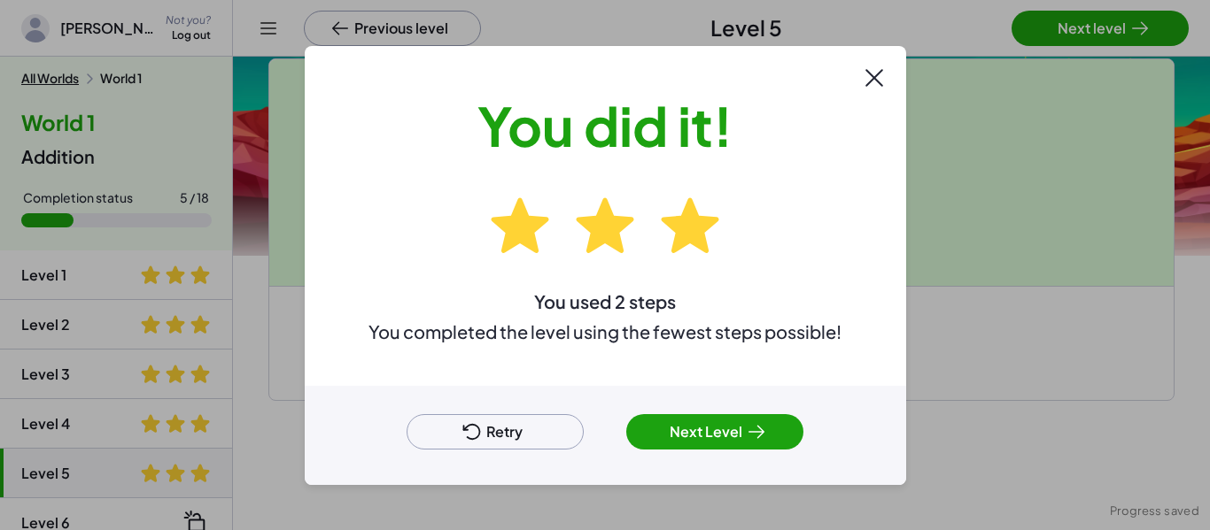
click at [717, 431] on button "Next Level" at bounding box center [714, 431] width 177 height 35
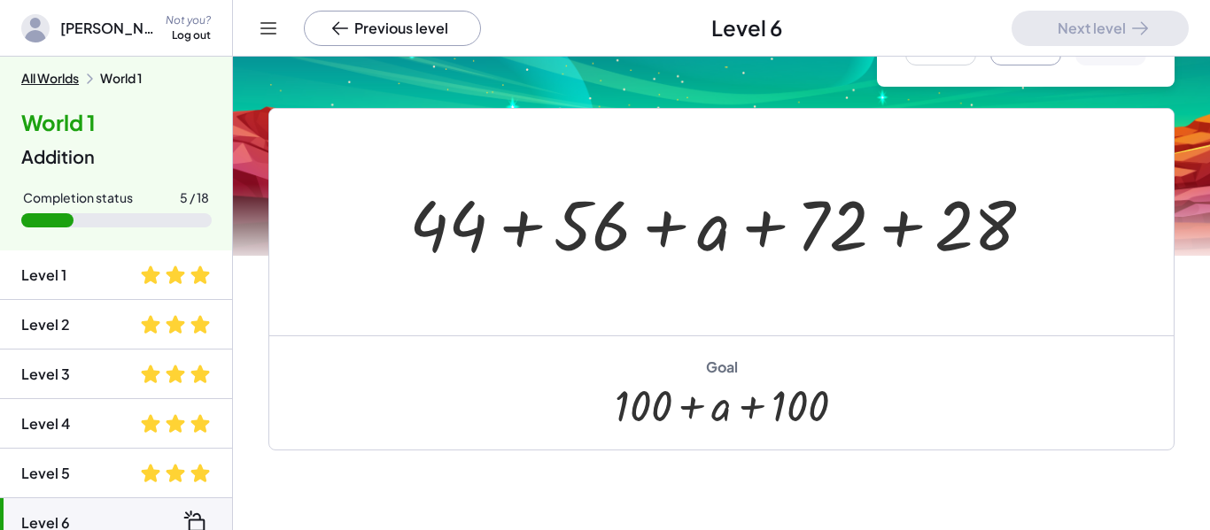
click at [511, 237] on div at bounding box center [727, 222] width 655 height 91
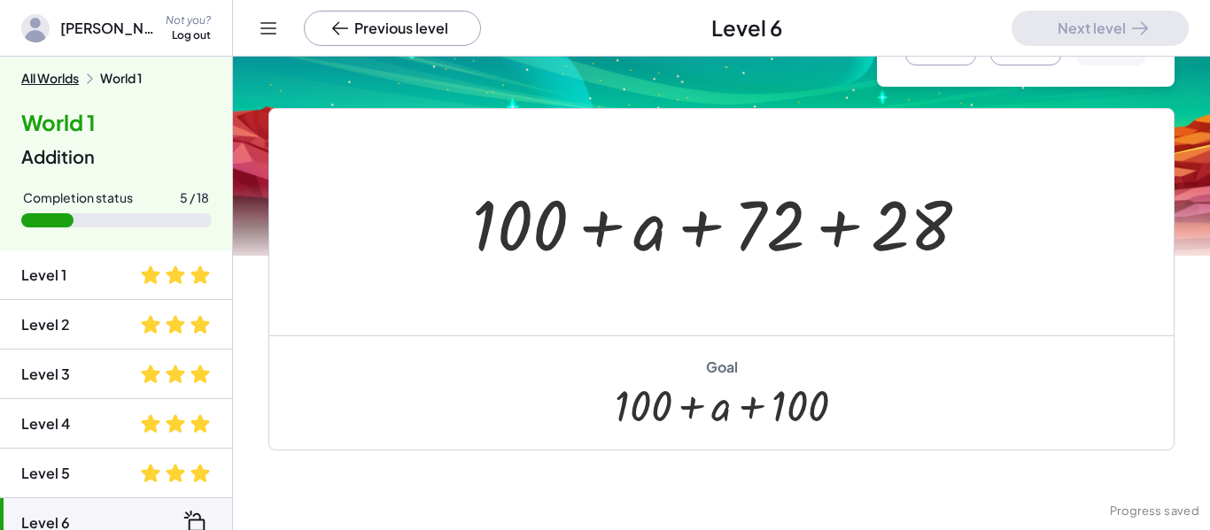
click at [813, 245] on div at bounding box center [727, 222] width 529 height 91
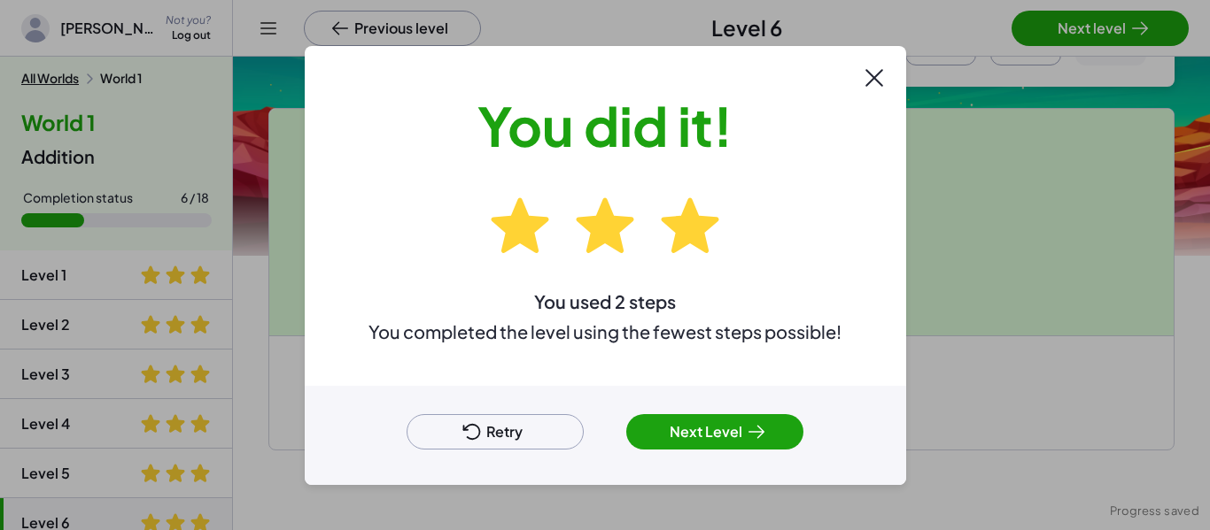
click at [770, 424] on button "Next Level" at bounding box center [714, 431] width 177 height 35
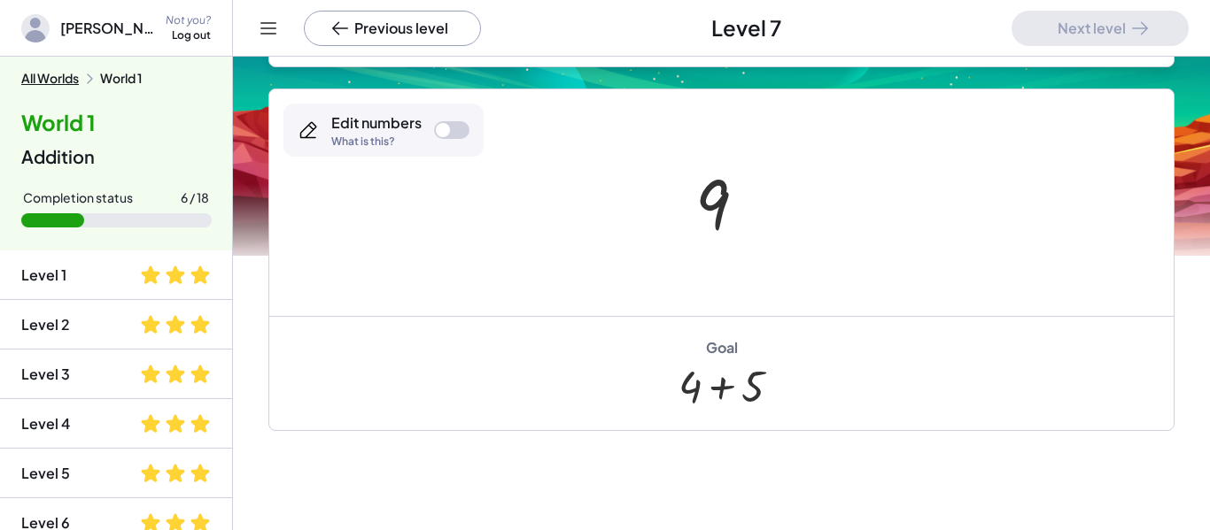
scroll to position [531, 0]
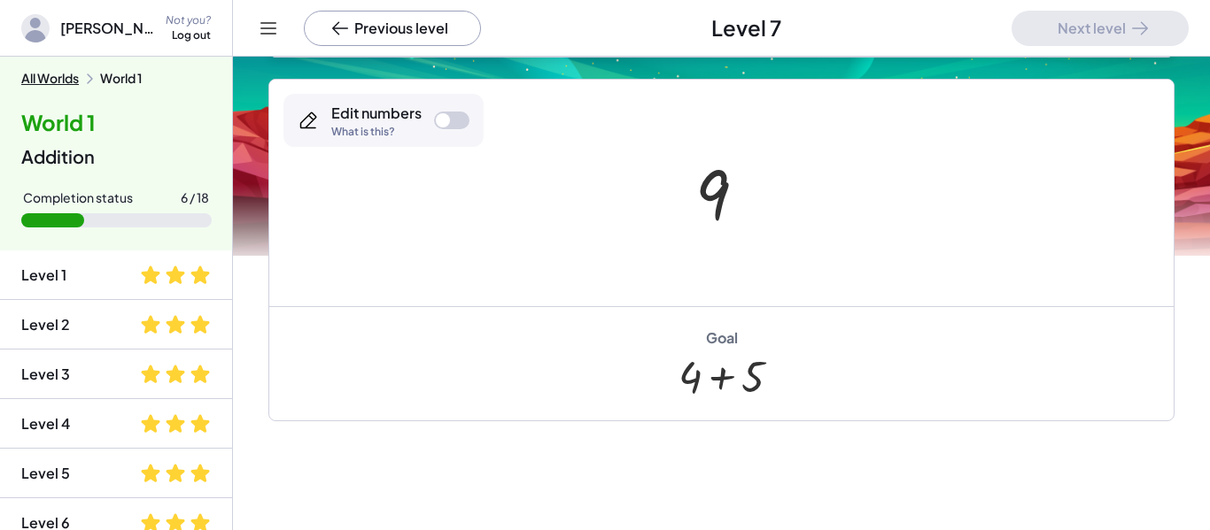
click at [718, 205] on div at bounding box center [727, 194] width 83 height 88
click at [451, 117] on div at bounding box center [451, 121] width 35 height 18
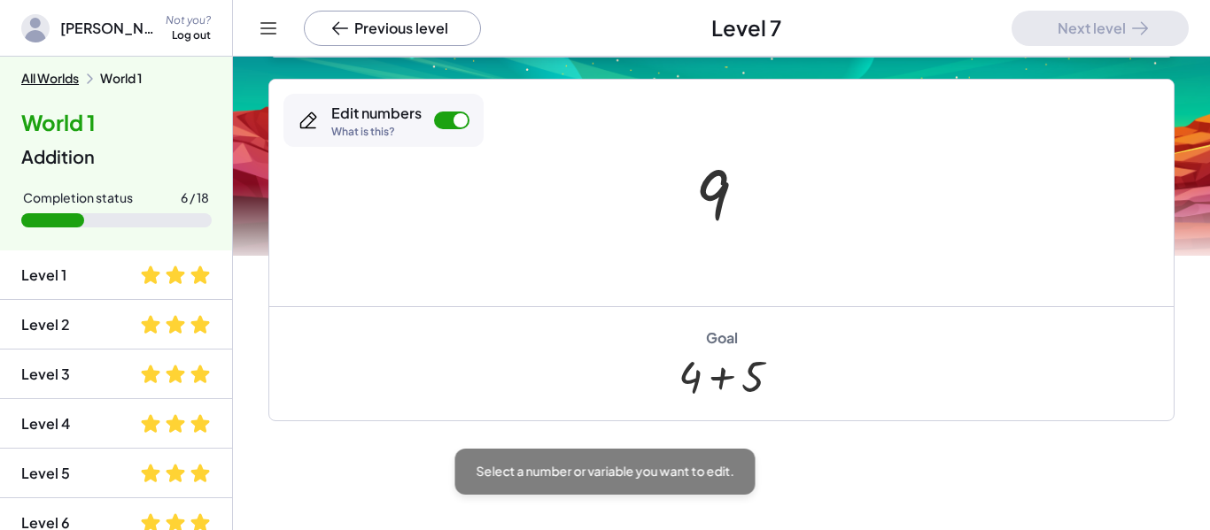
click at [694, 203] on div at bounding box center [727, 194] width 83 height 88
click at [714, 201] on div at bounding box center [712, 195] width 35 height 79
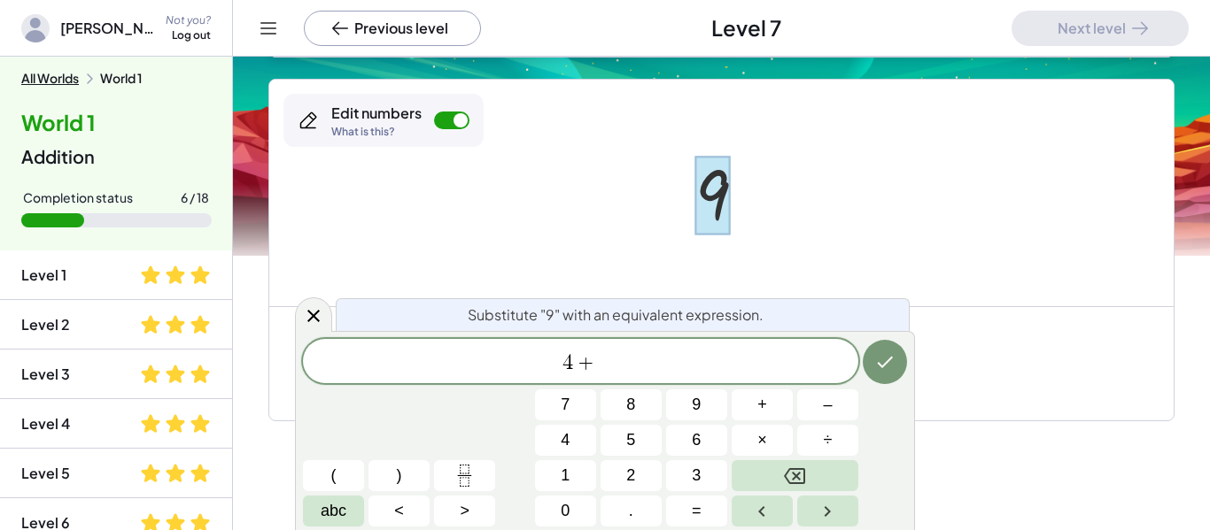
scroll to position [4, 0]
click at [871, 373] on button "Done" at bounding box center [885, 362] width 44 height 44
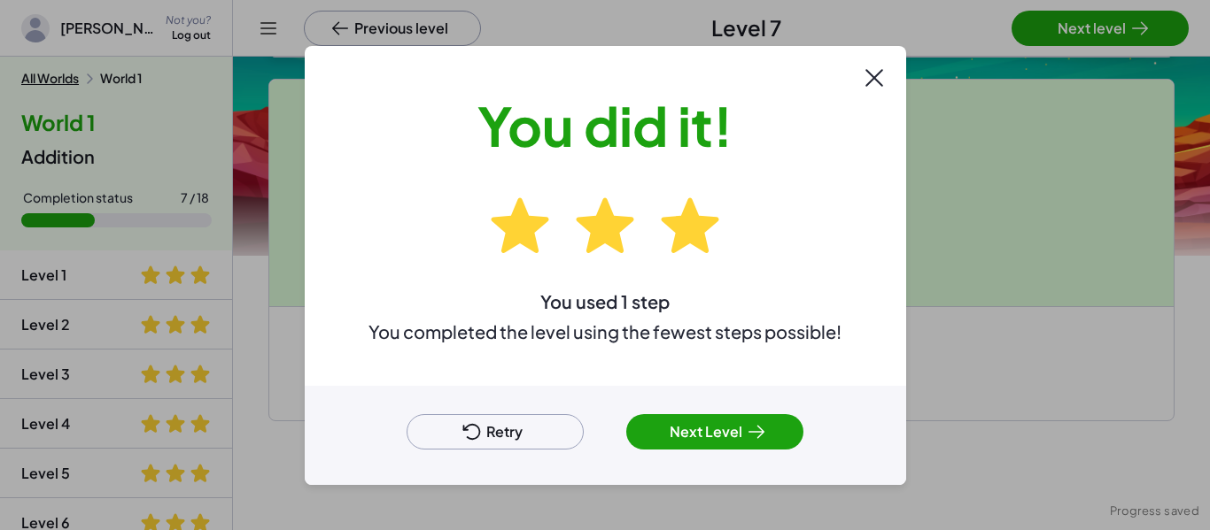
click at [665, 437] on button "Next Level" at bounding box center [714, 431] width 177 height 35
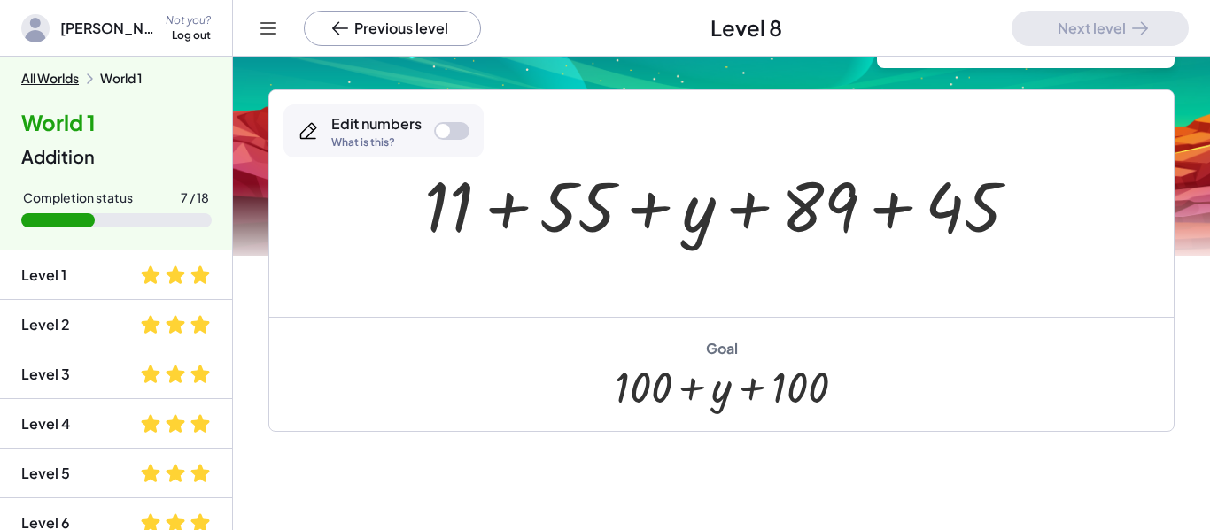
scroll to position [124, 0]
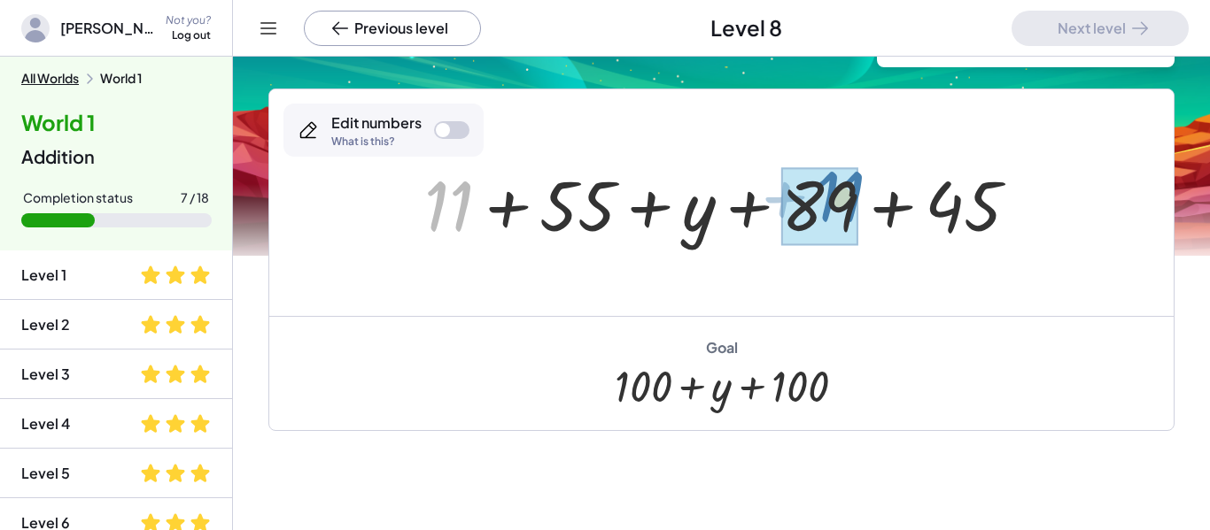
drag, startPoint x: 468, startPoint y: 184, endPoint x: 863, endPoint y: 174, distance: 395.1
click at [863, 174] on div at bounding box center [728, 203] width 626 height 91
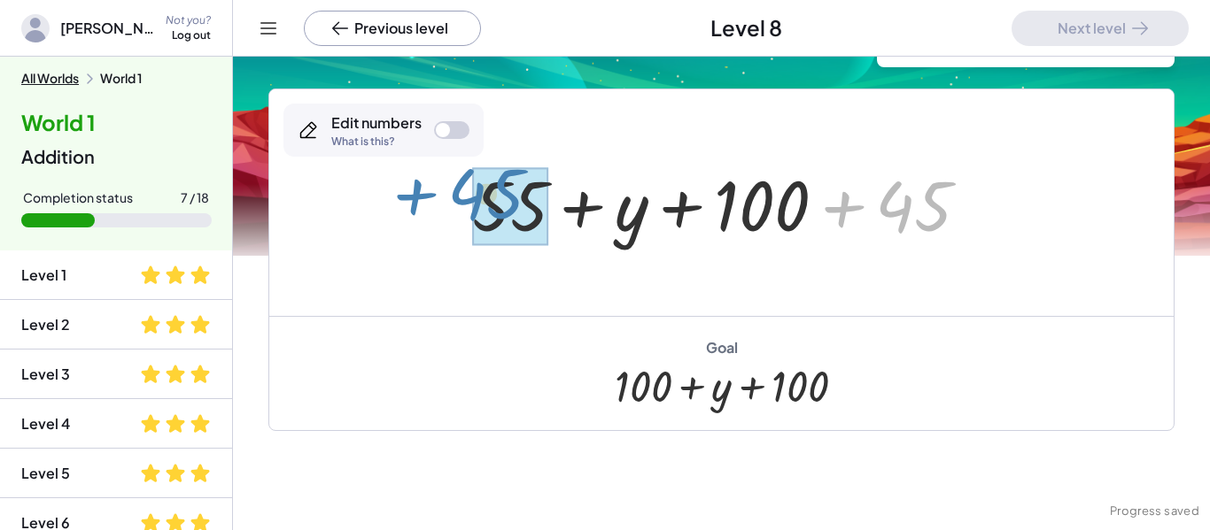
drag, startPoint x: 915, startPoint y: 208, endPoint x: 500, endPoint y: 201, distance: 414.5
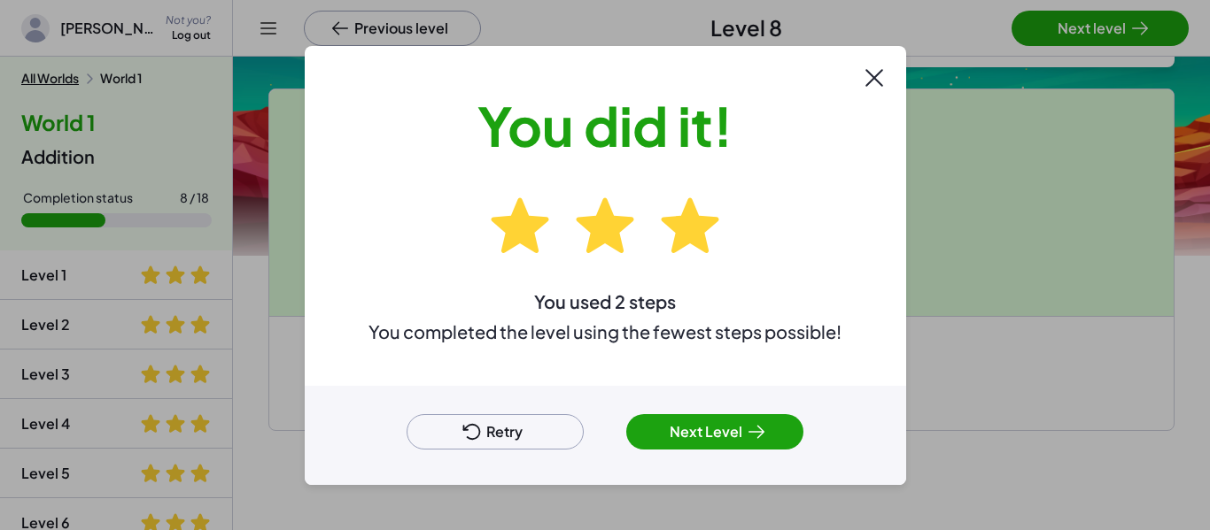
click at [680, 453] on div "Retry Next Level" at bounding box center [605, 435] width 601 height 99
click at [720, 422] on button "Next Level" at bounding box center [714, 431] width 177 height 35
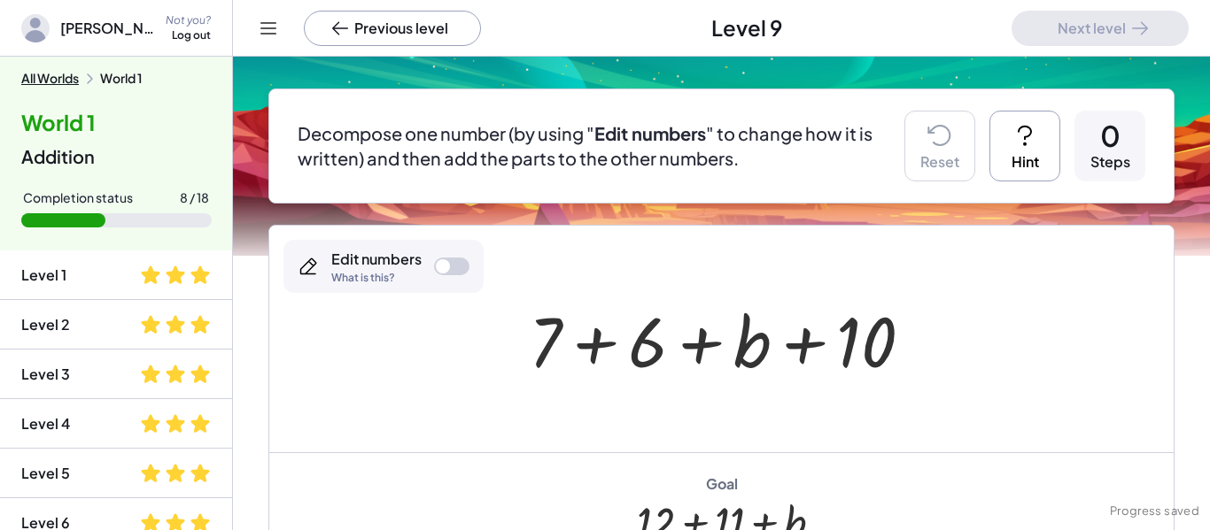
scroll to position [304, 0]
